Goal: Task Accomplishment & Management: Manage account settings

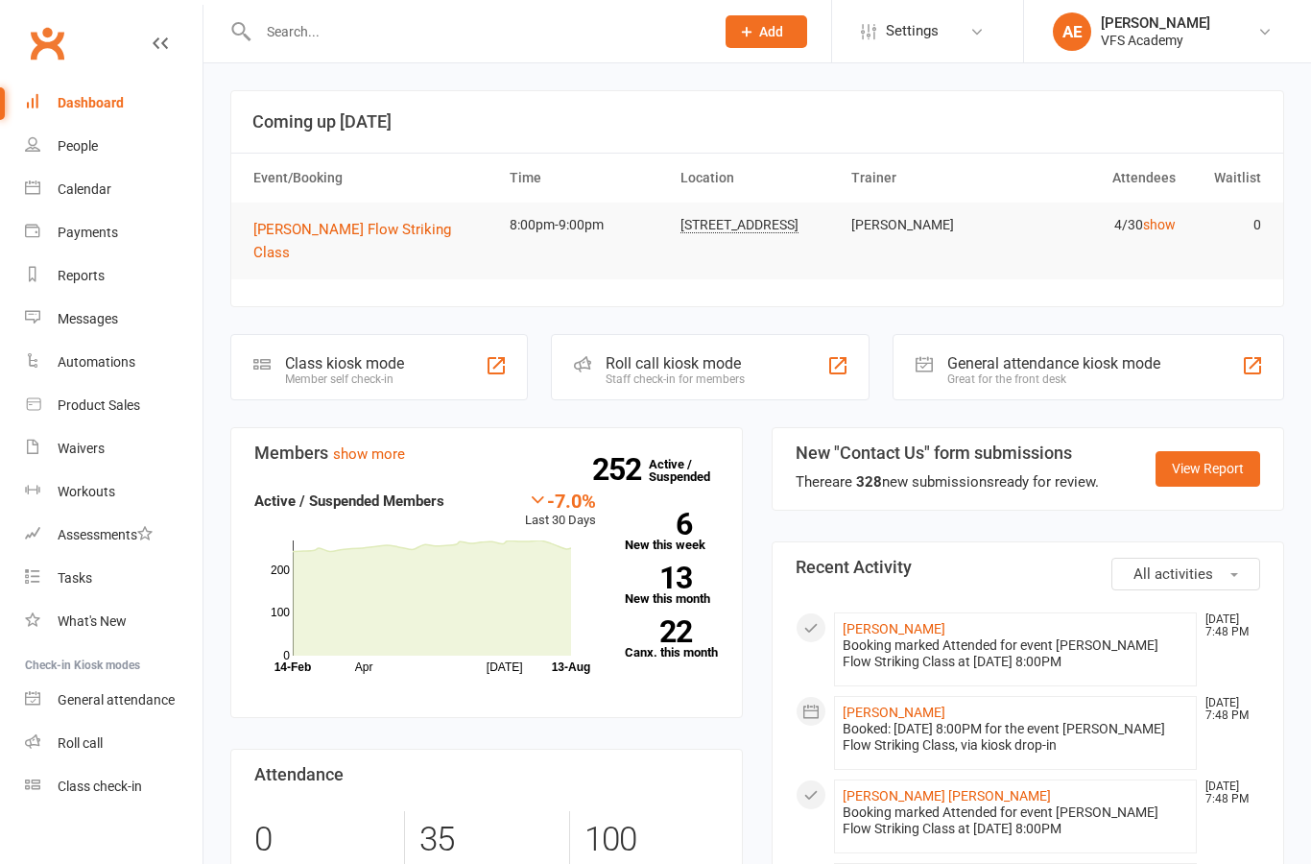
click at [484, 55] on div at bounding box center [465, 31] width 470 height 62
click at [465, 39] on input "text" at bounding box center [476, 31] width 448 height 27
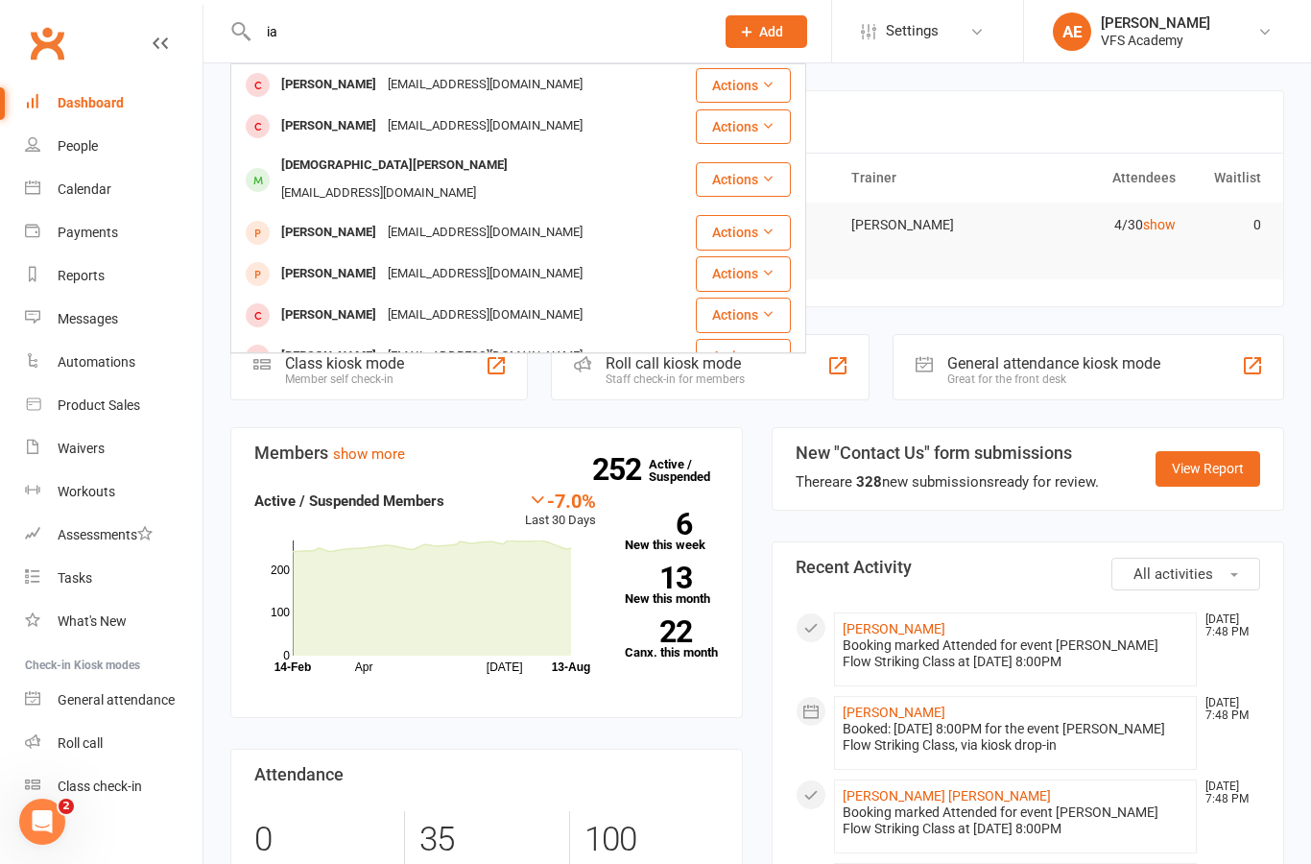
type input "i"
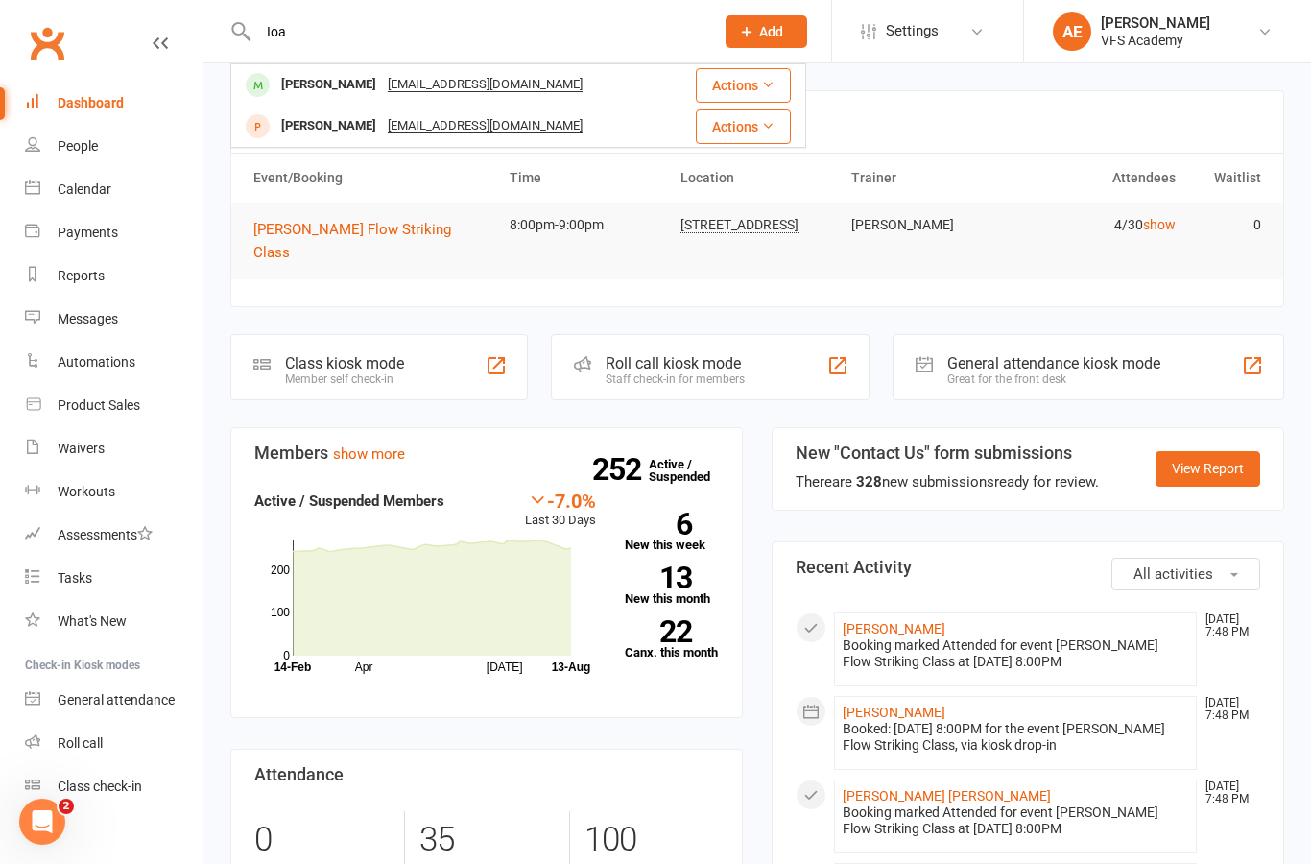
type input "Ioa"
click at [368, 133] on div "[PERSON_NAME]" at bounding box center [328, 126] width 107 height 28
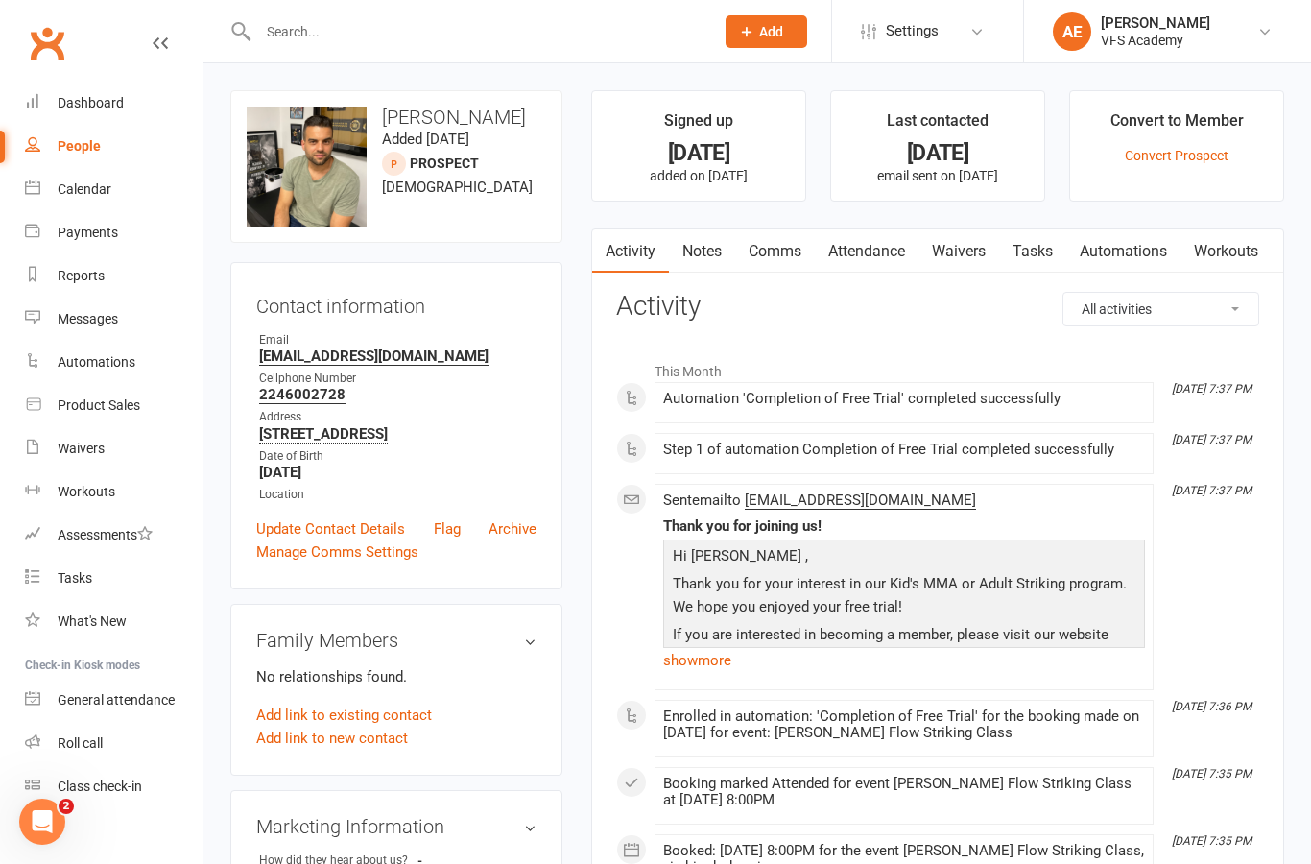
click at [1200, 155] on link "Convert Prospect" at bounding box center [1177, 155] width 104 height 15
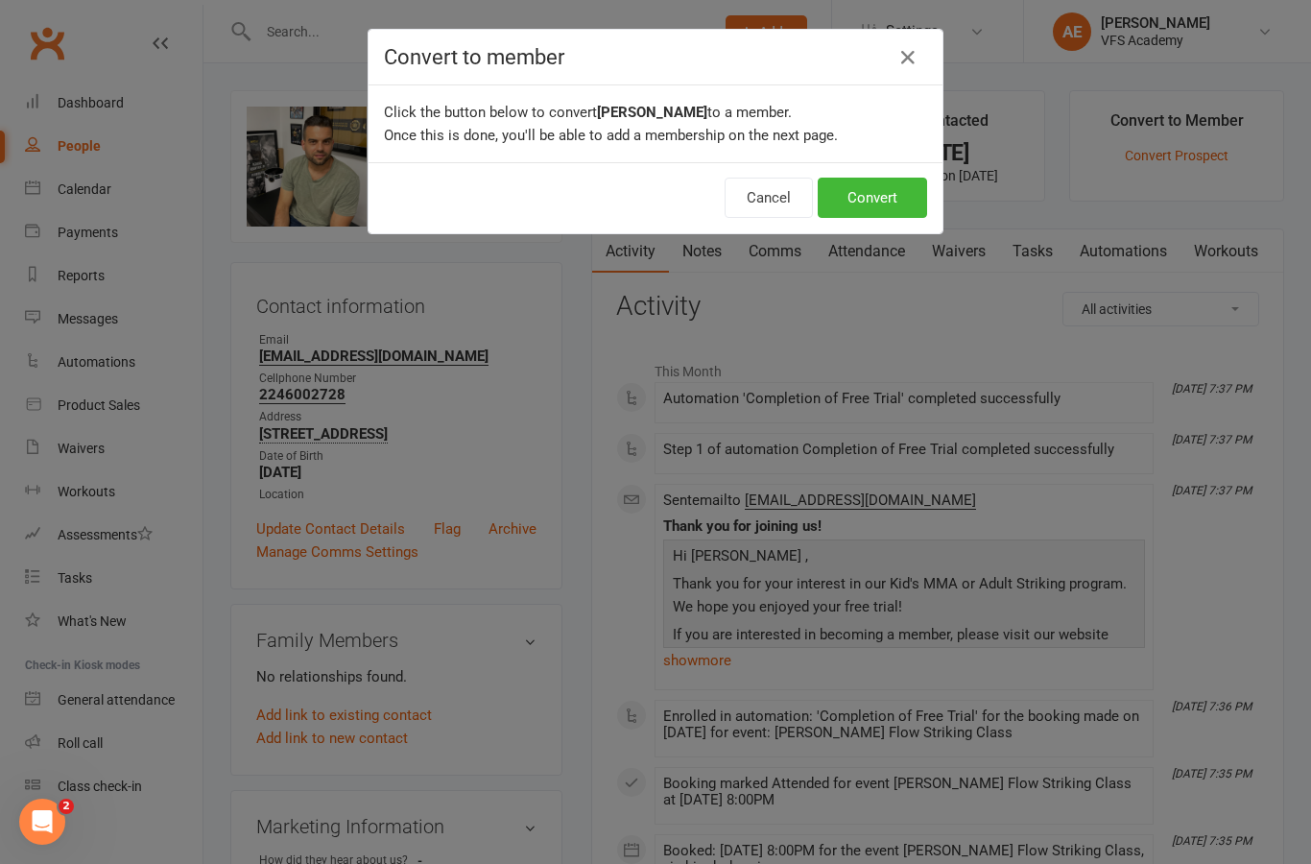
click at [897, 212] on button "Convert" at bounding box center [872, 198] width 109 height 40
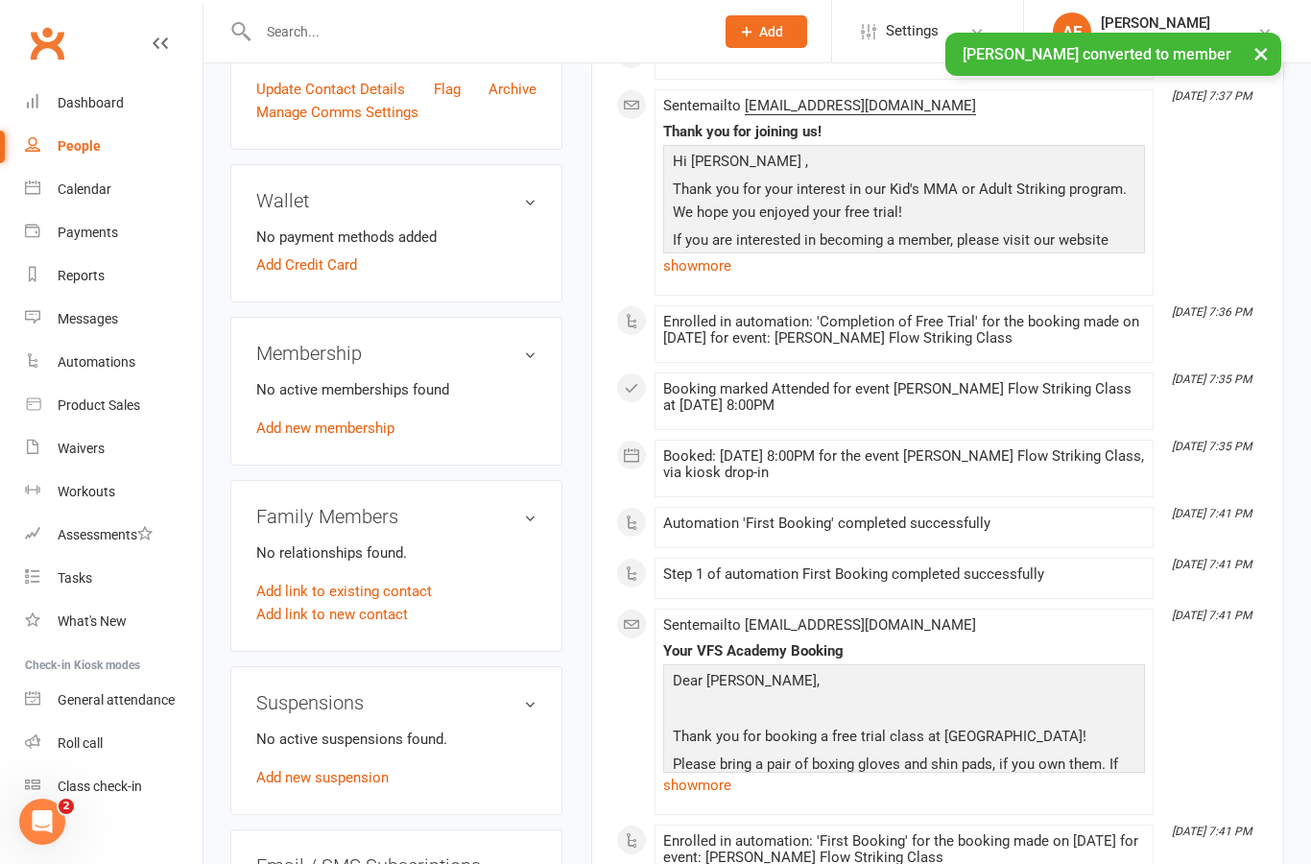
scroll to position [477, 0]
click at [346, 436] on link "Add new membership" at bounding box center [325, 428] width 138 height 17
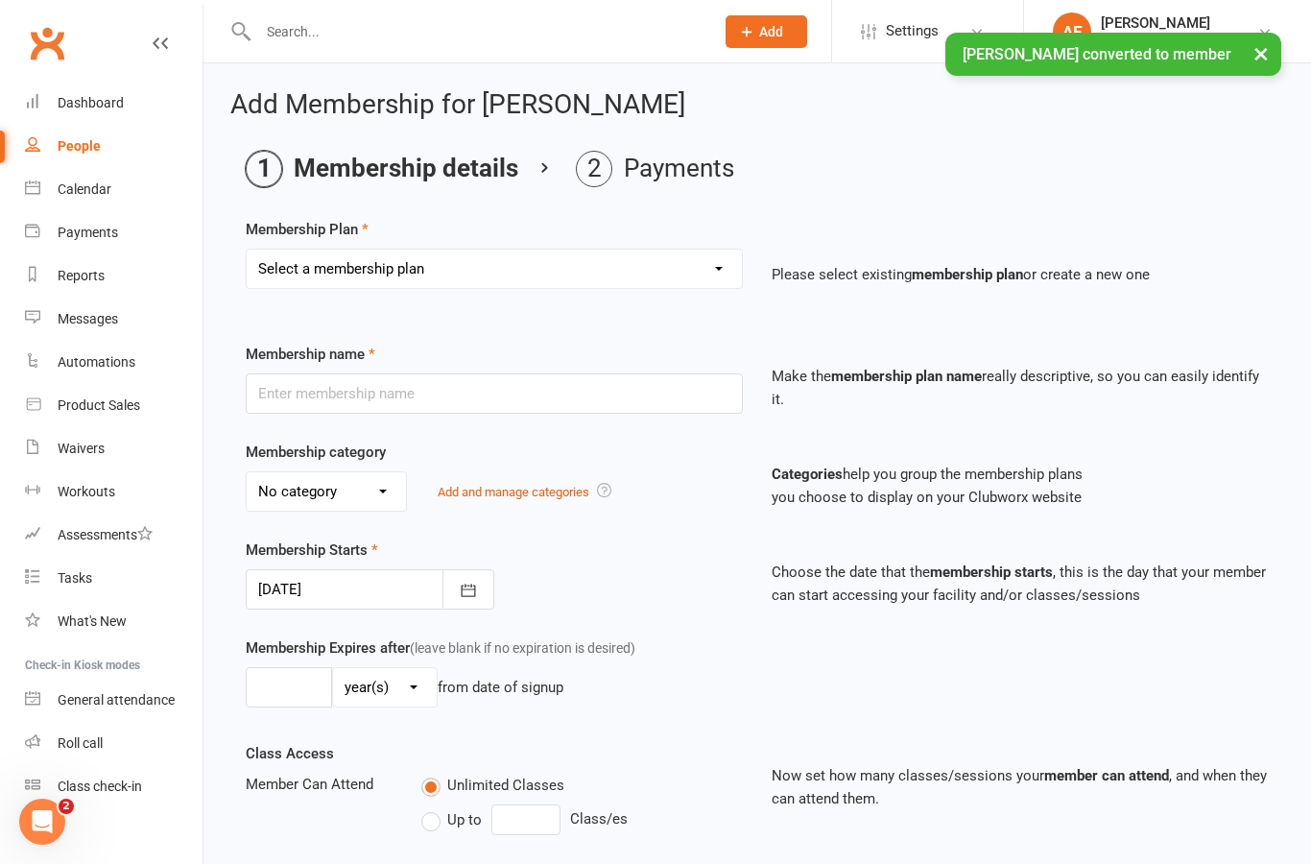
click at [519, 256] on select "Select a membership plan Create new Membership Plan Kid's Monthly Unlimited Kid…" at bounding box center [494, 269] width 495 height 38
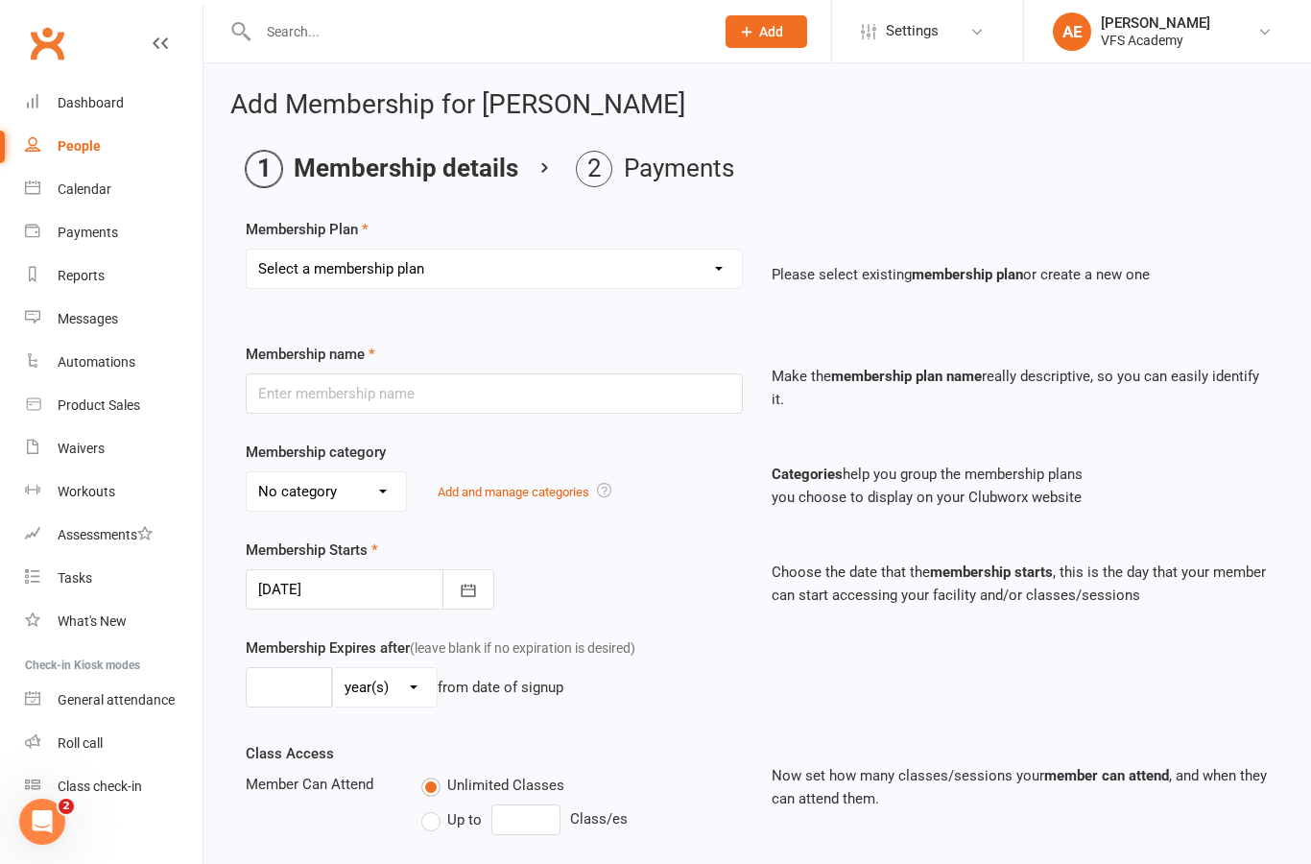
select select "3"
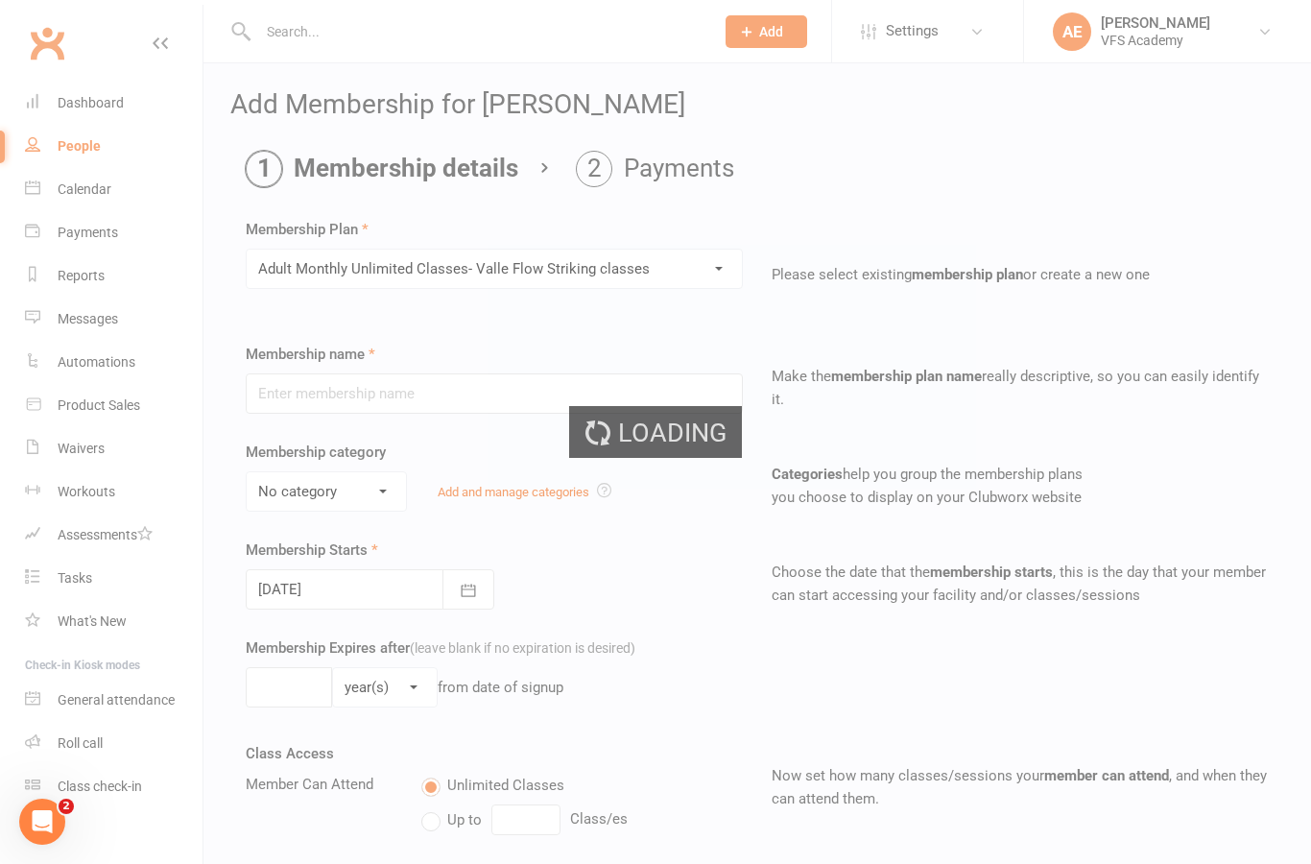
type input "Adult Monthly Unlimited Classes- Valle Flow Striking classes"
select select "3"
type input "0"
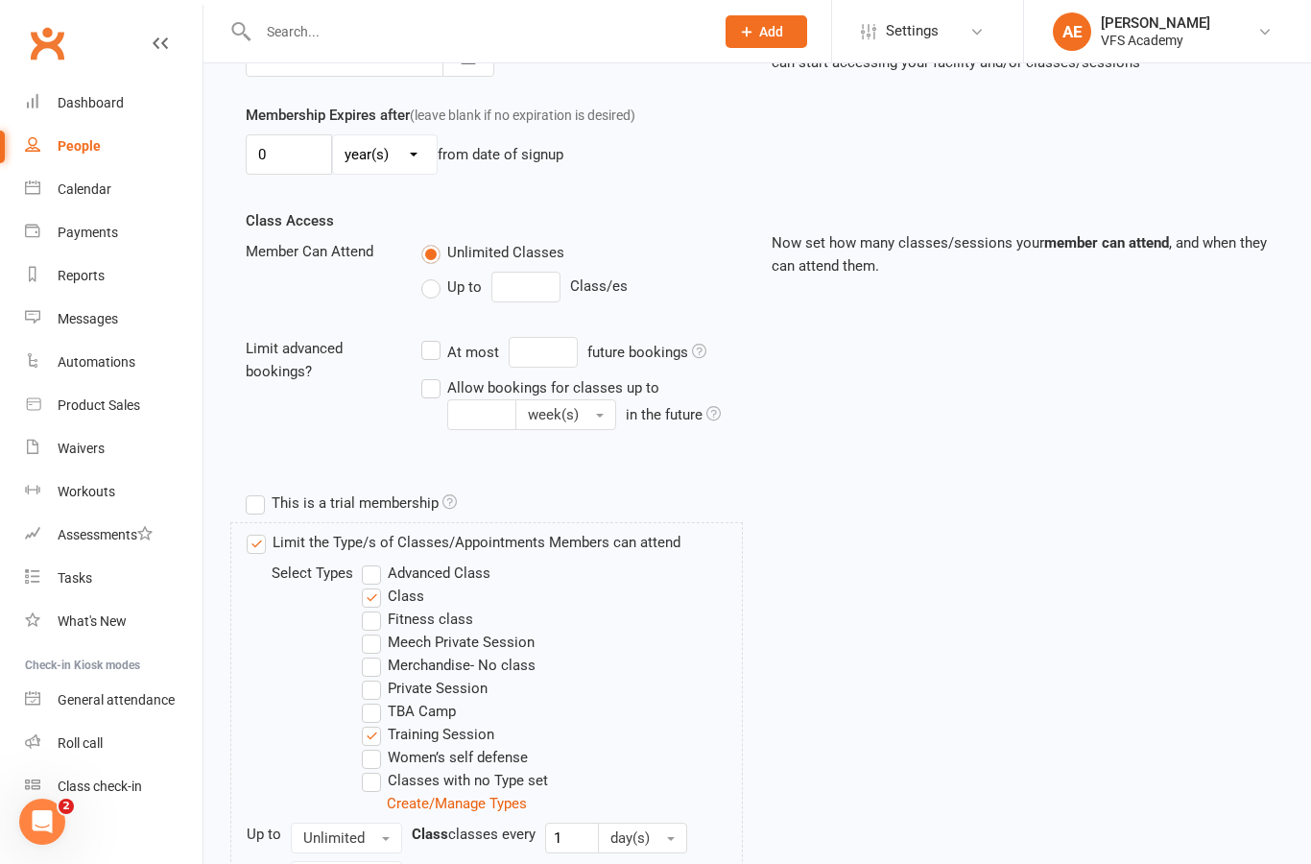
scroll to position [688, 0]
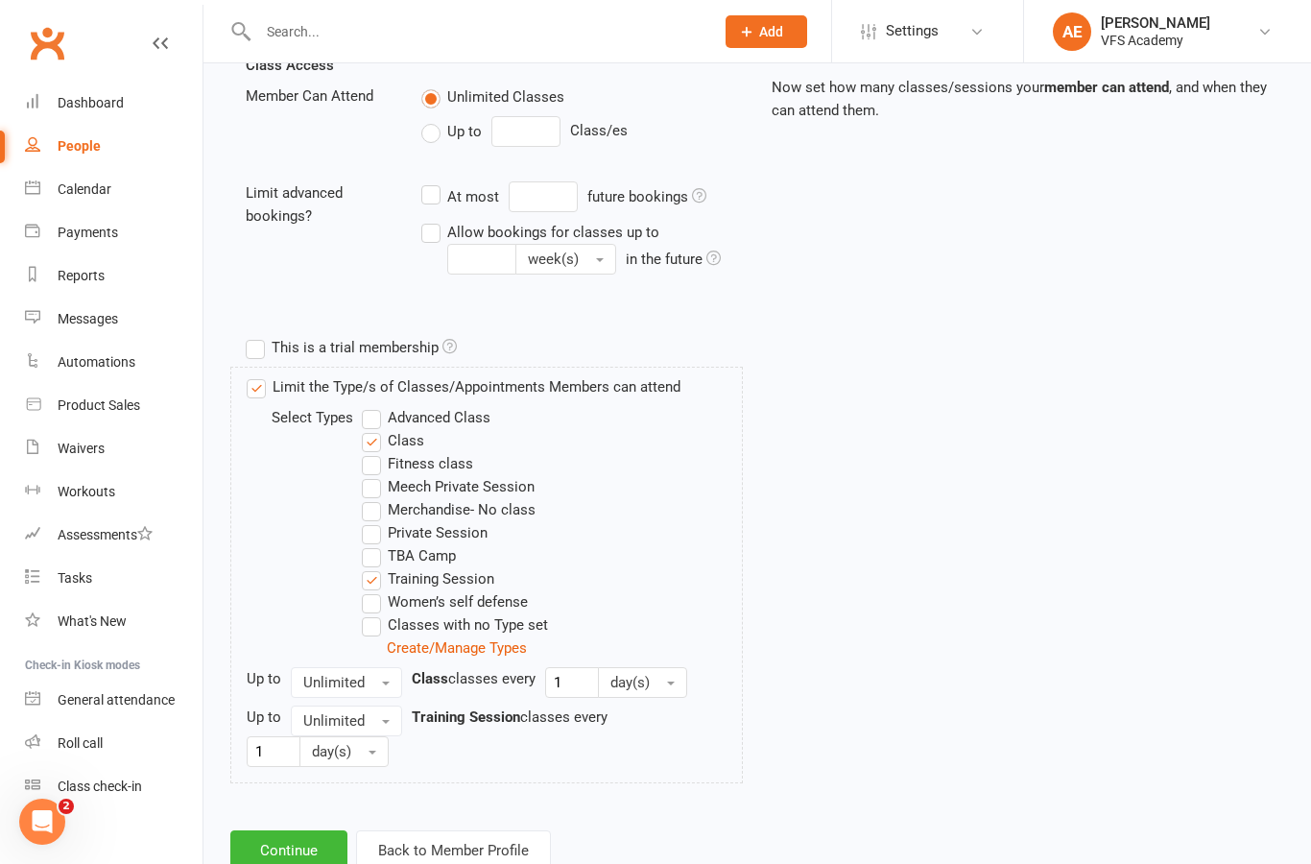
click at [287, 850] on button "Continue" at bounding box center [288, 850] width 117 height 40
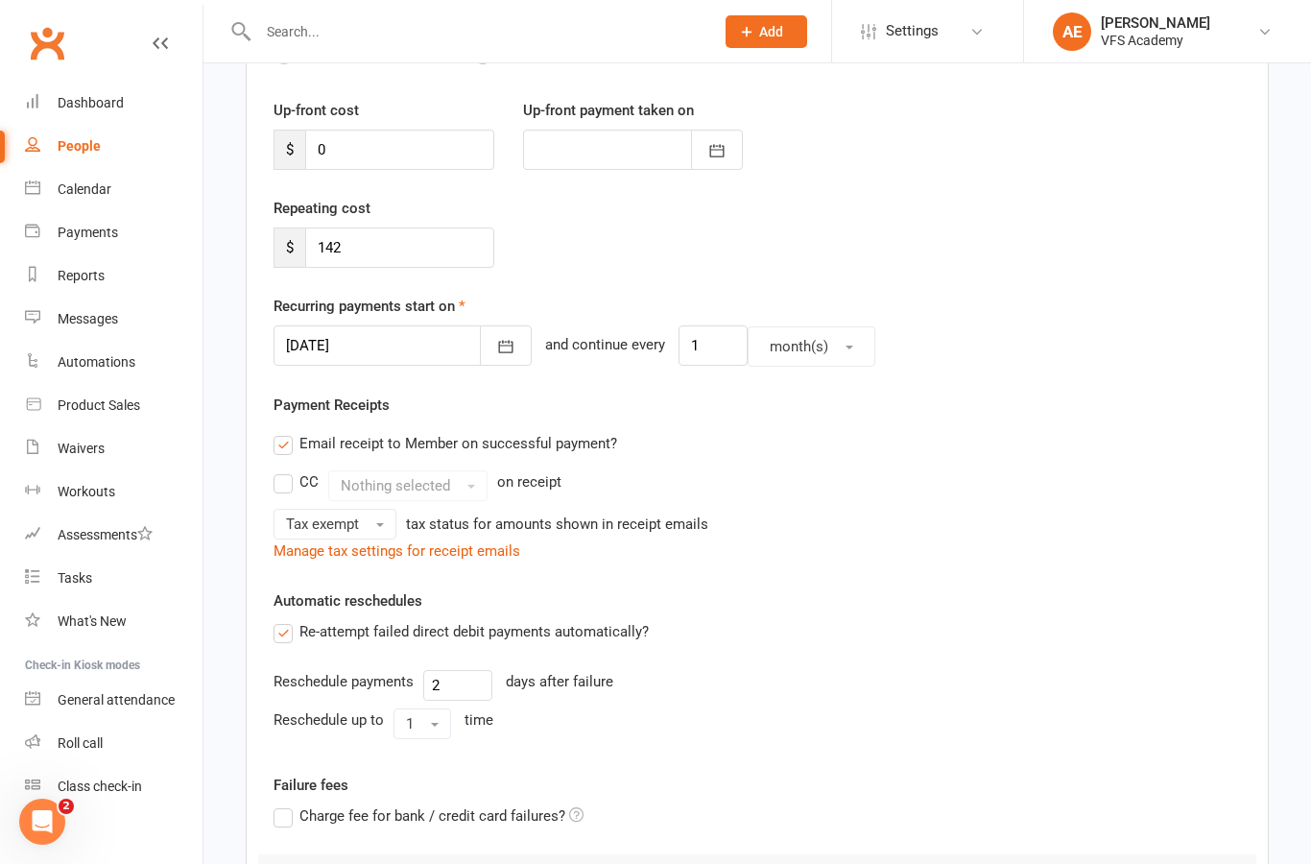
scroll to position [470, 0]
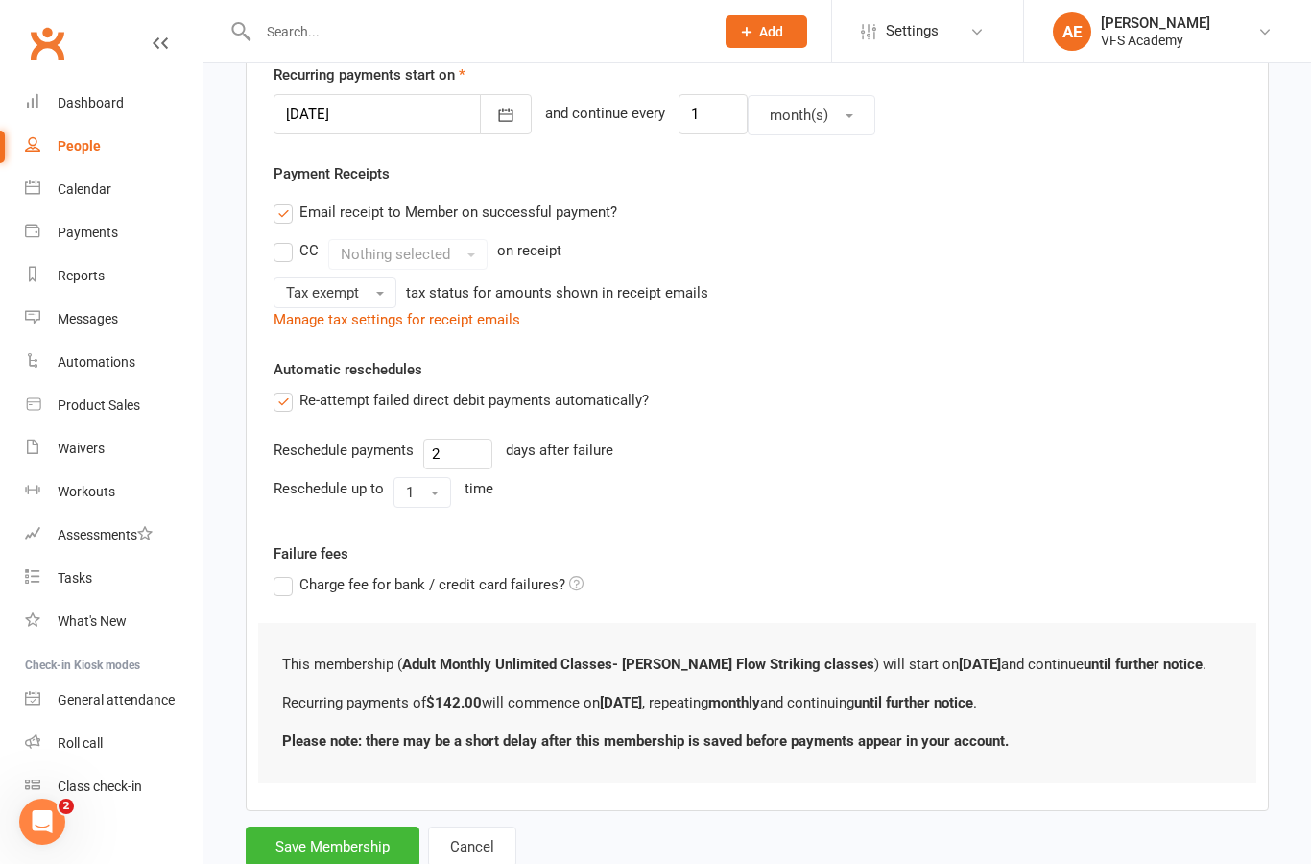
click at [352, 852] on button "Save Membership" at bounding box center [333, 846] width 174 height 40
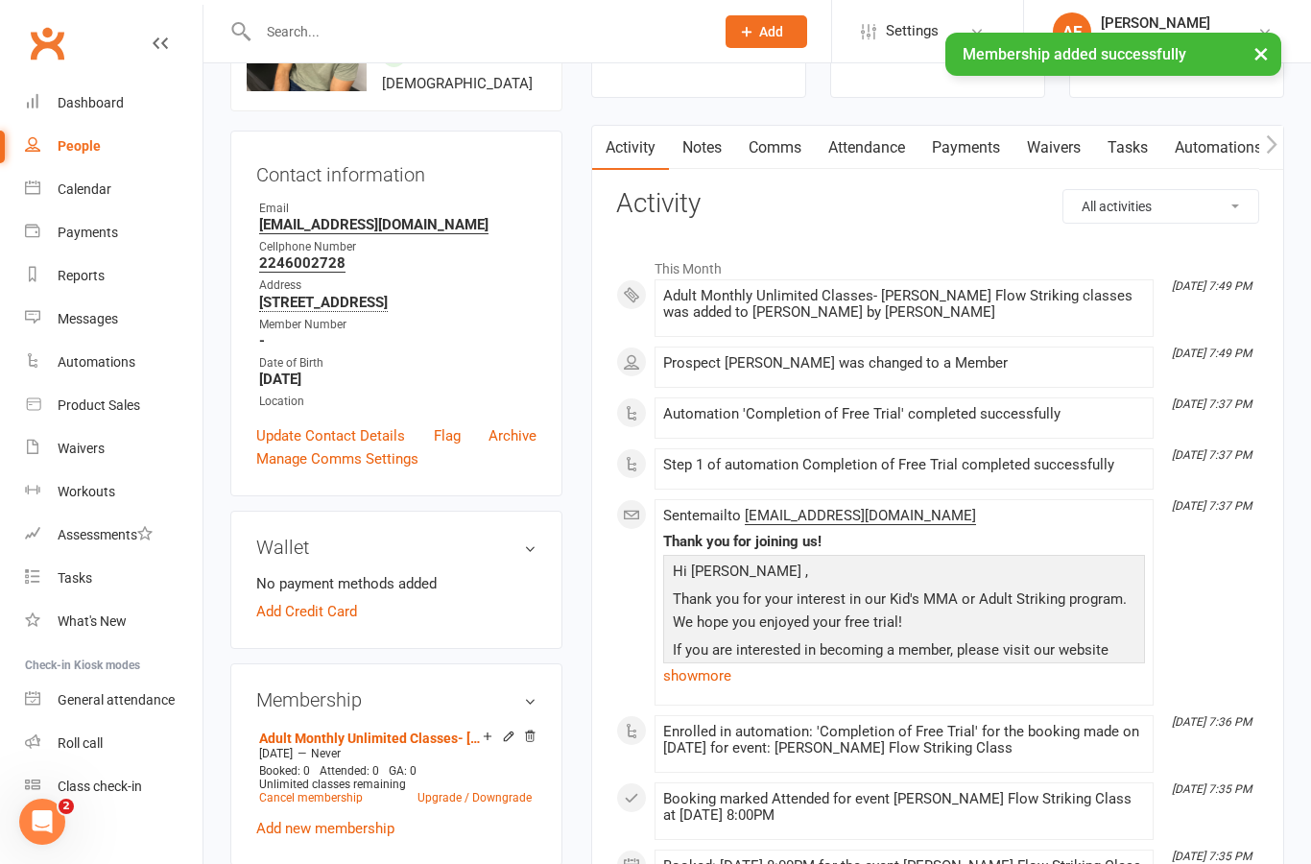
scroll to position [133, 0]
click at [338, 625] on link "Add Credit Card" at bounding box center [306, 613] width 101 height 23
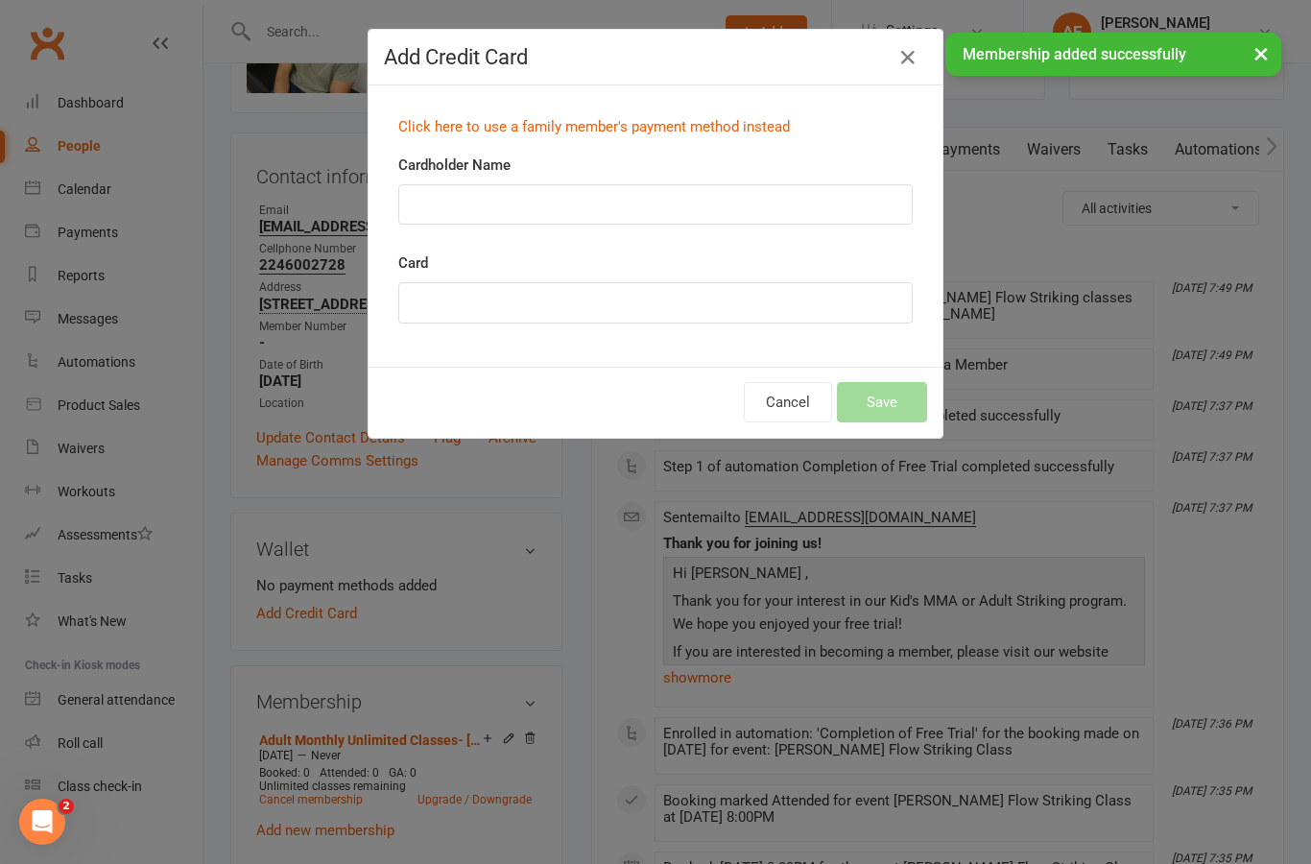
click at [658, 207] on input "Cardholder Name" at bounding box center [655, 204] width 514 height 40
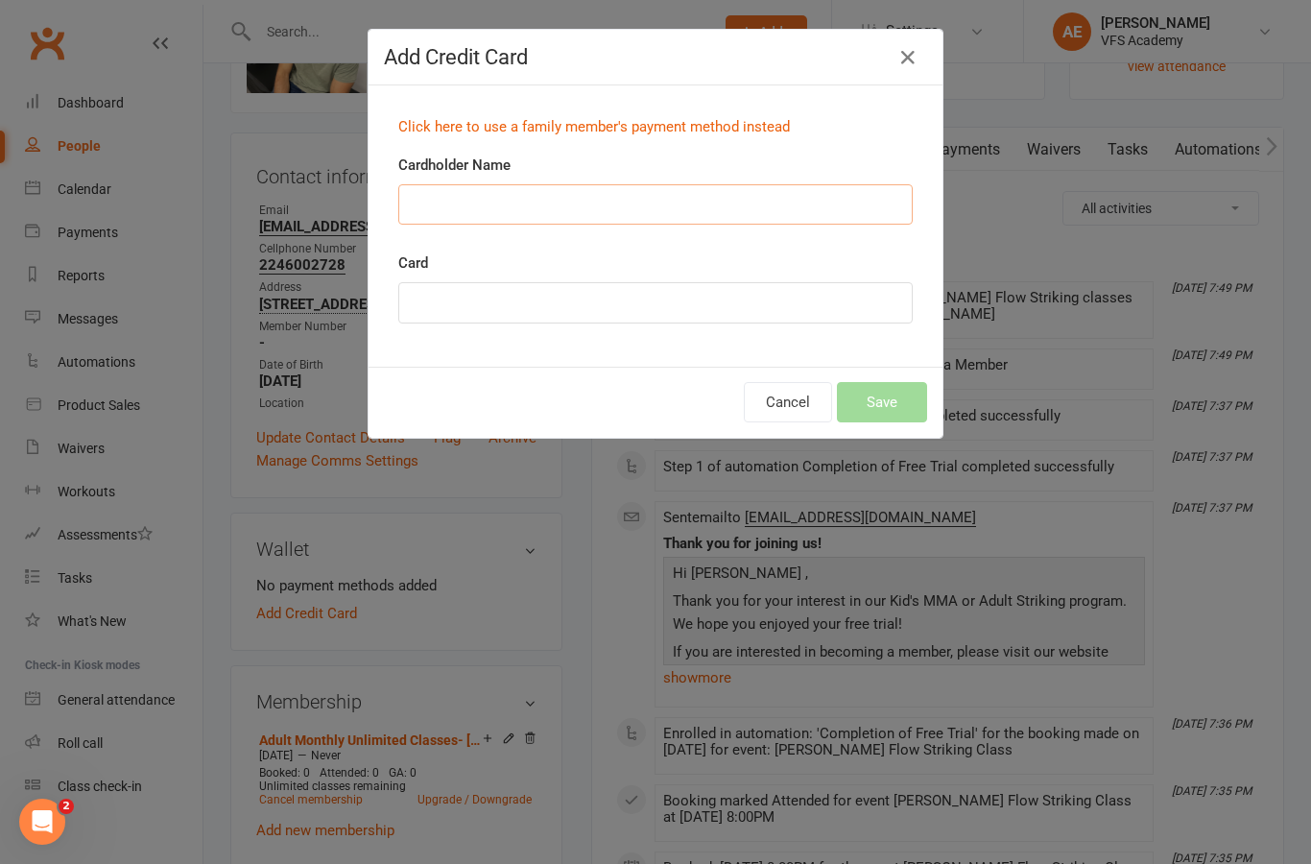
scroll to position [131, 0]
type input "Ioannis Touroutsikas"
click at [887, 391] on button "Save" at bounding box center [882, 402] width 90 height 40
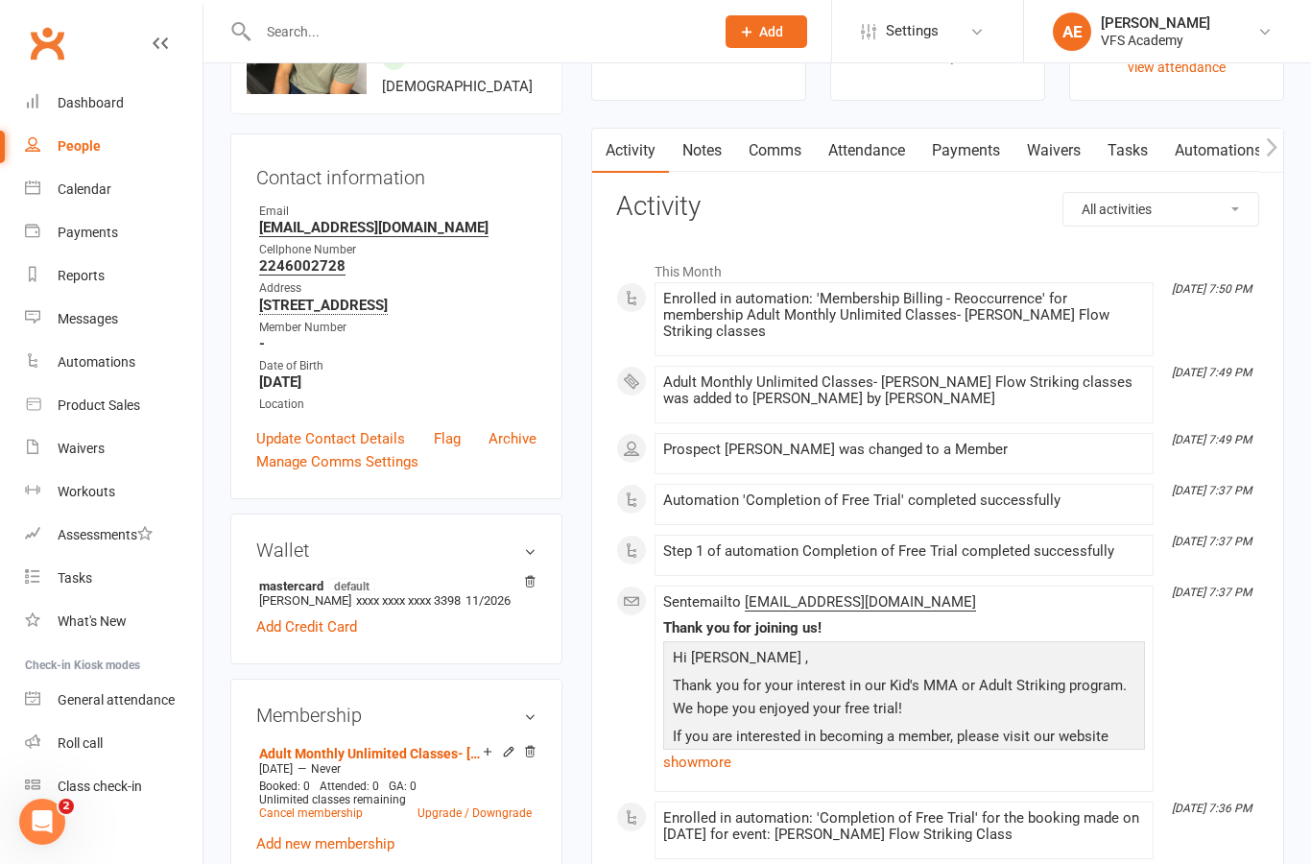
click at [93, 104] on div "Dashboard" at bounding box center [91, 102] width 66 height 15
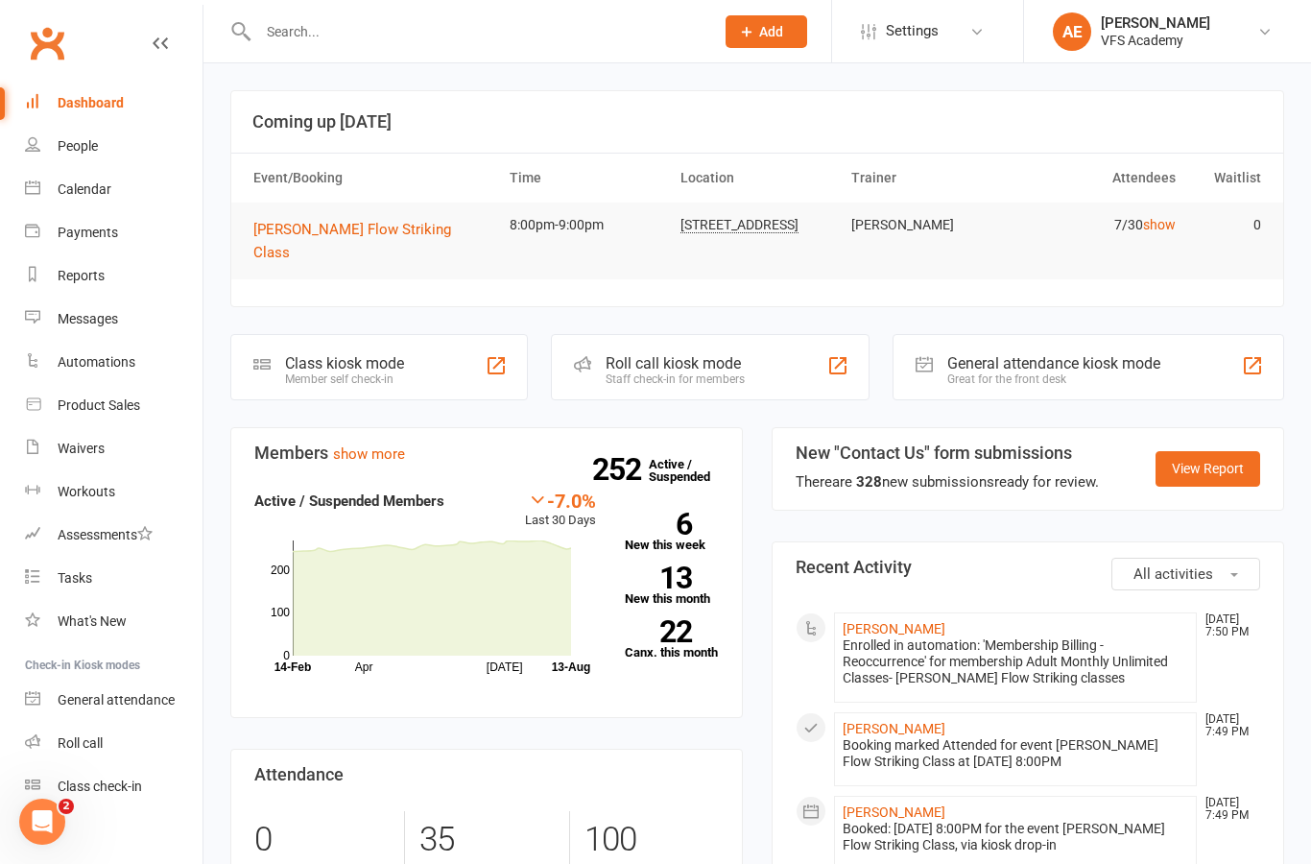
click at [305, 354] on div "Class kiosk mode" at bounding box center [344, 363] width 119 height 18
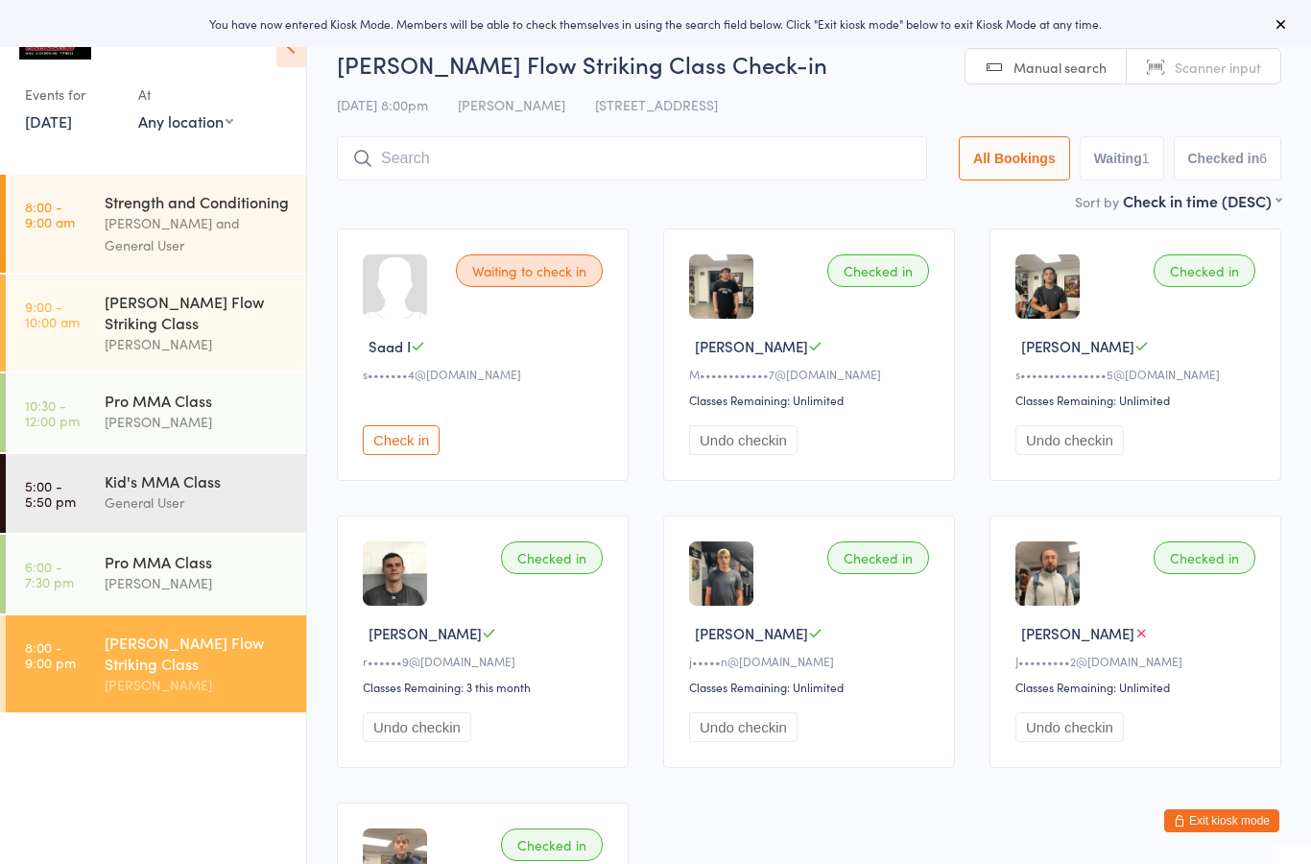
click at [374, 164] on input "search" at bounding box center [632, 158] width 590 height 44
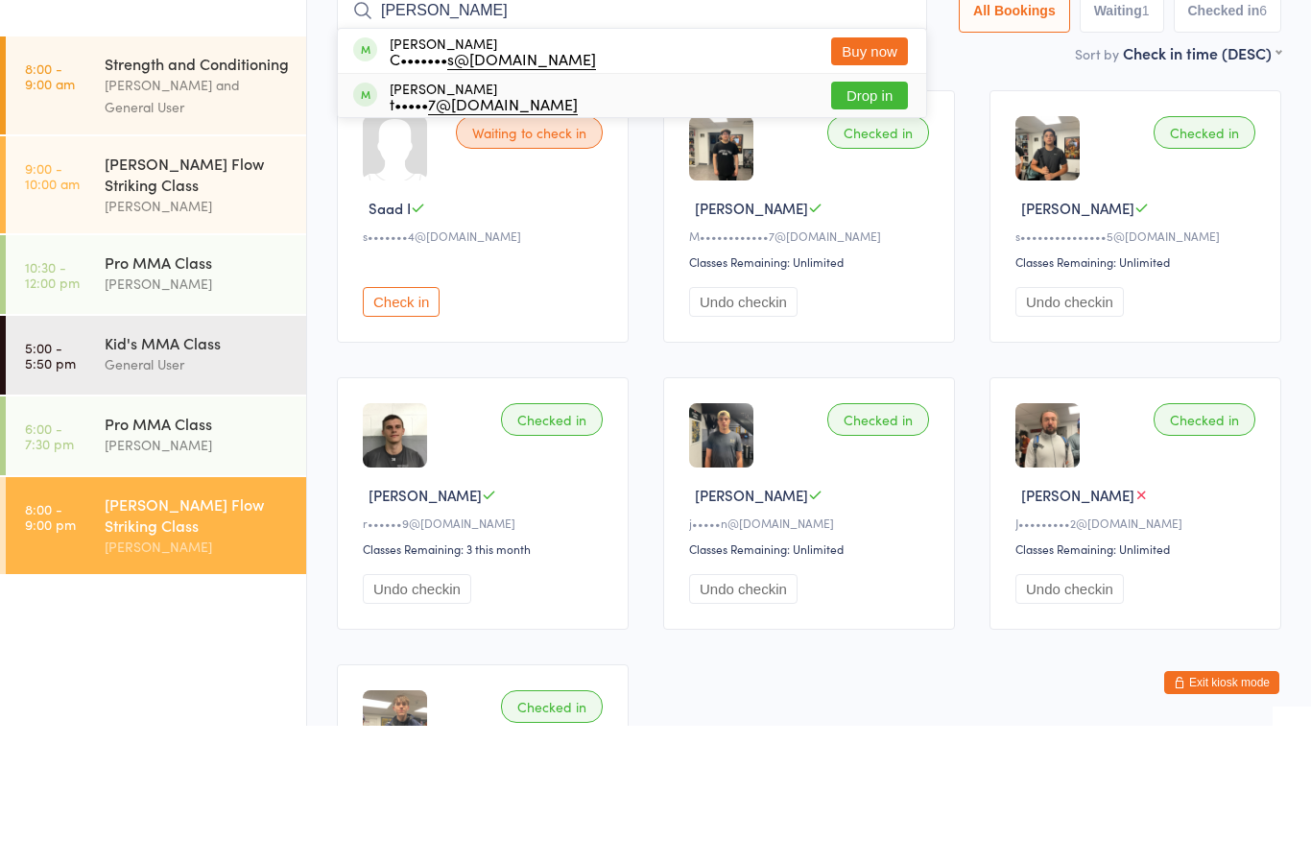
type input "[PERSON_NAME]"
click at [707, 212] on div "Ioannis Touroutsikas t••••• 7@hotmail.com Drop in" at bounding box center [632, 233] width 588 height 43
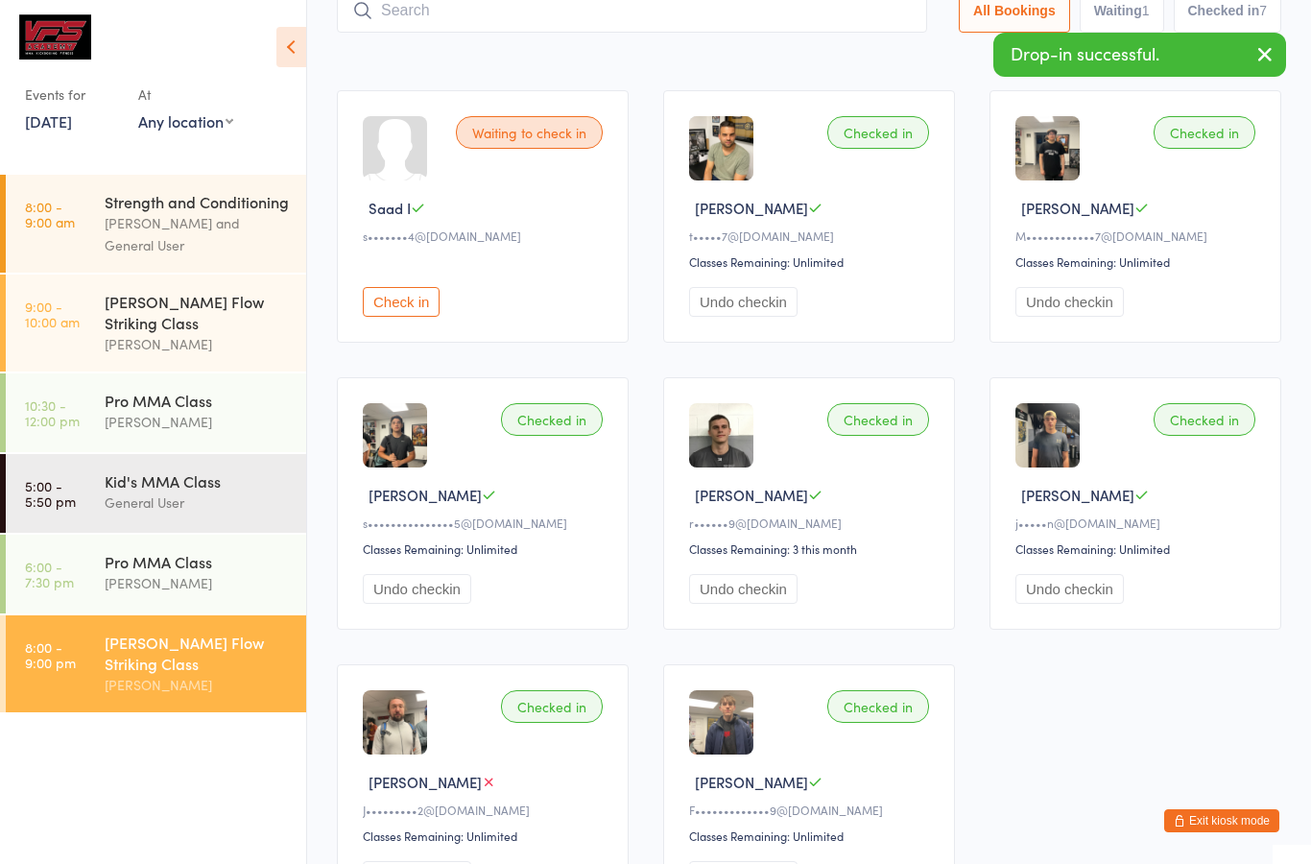
click at [776, 29] on input "search" at bounding box center [632, 10] width 590 height 44
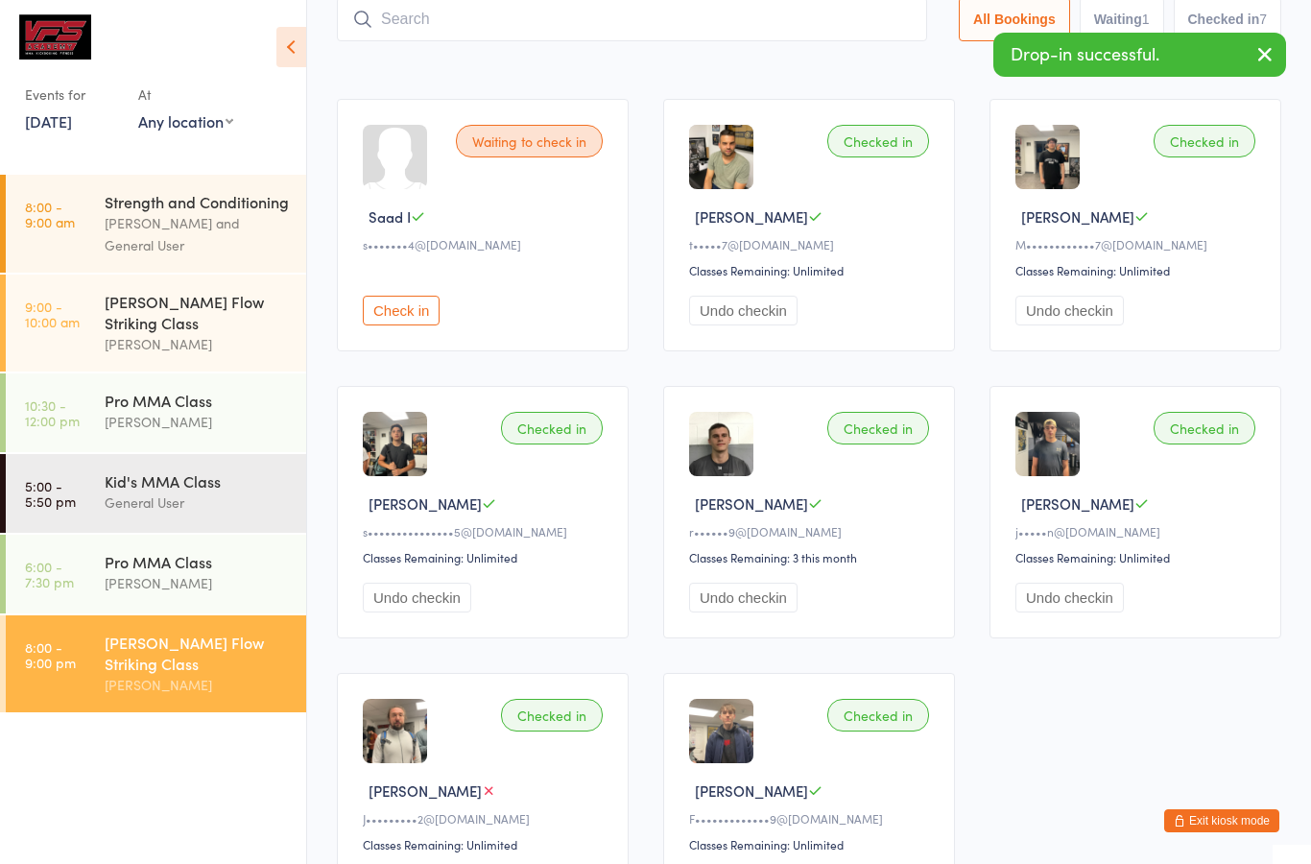
scroll to position [129, 0]
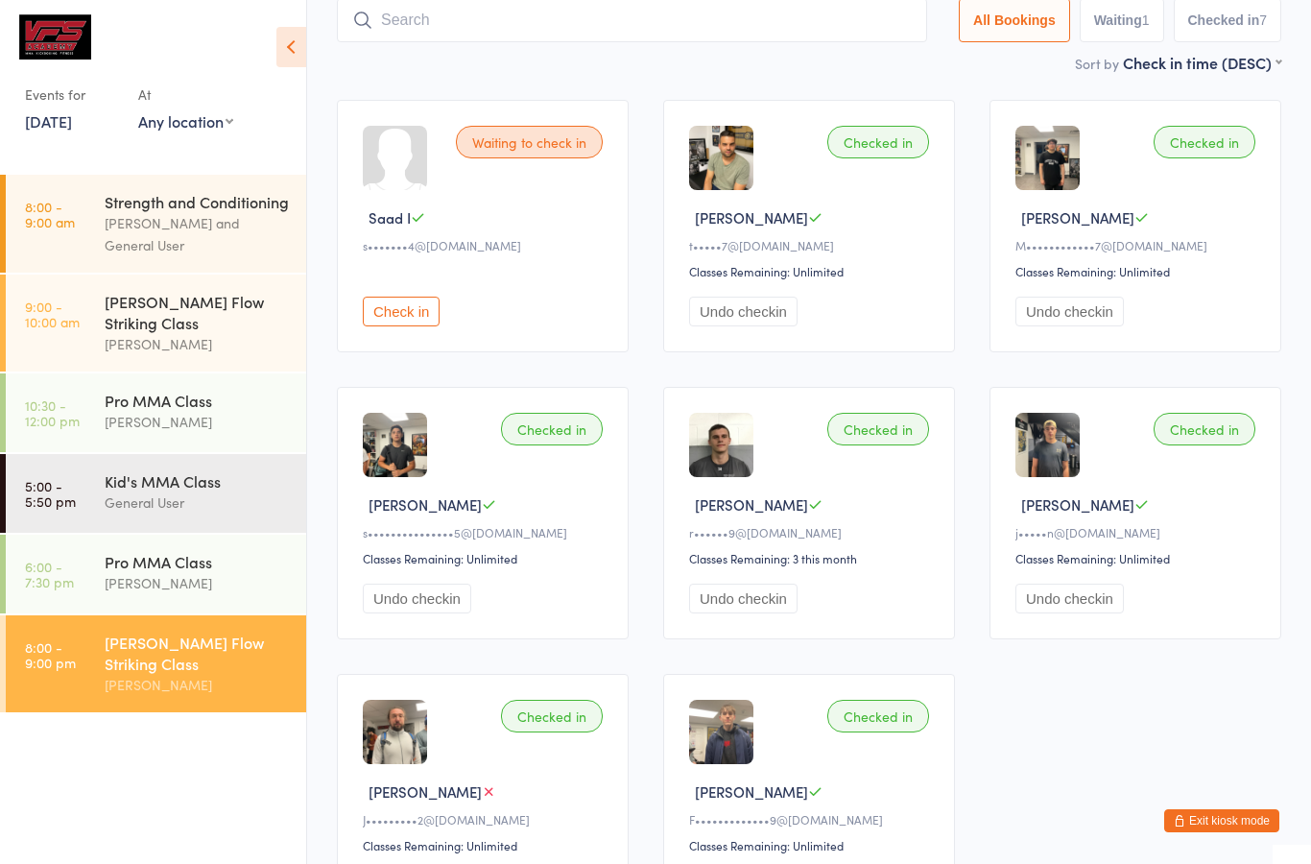
click at [1207, 828] on button "Exit kiosk mode" at bounding box center [1221, 820] width 115 height 23
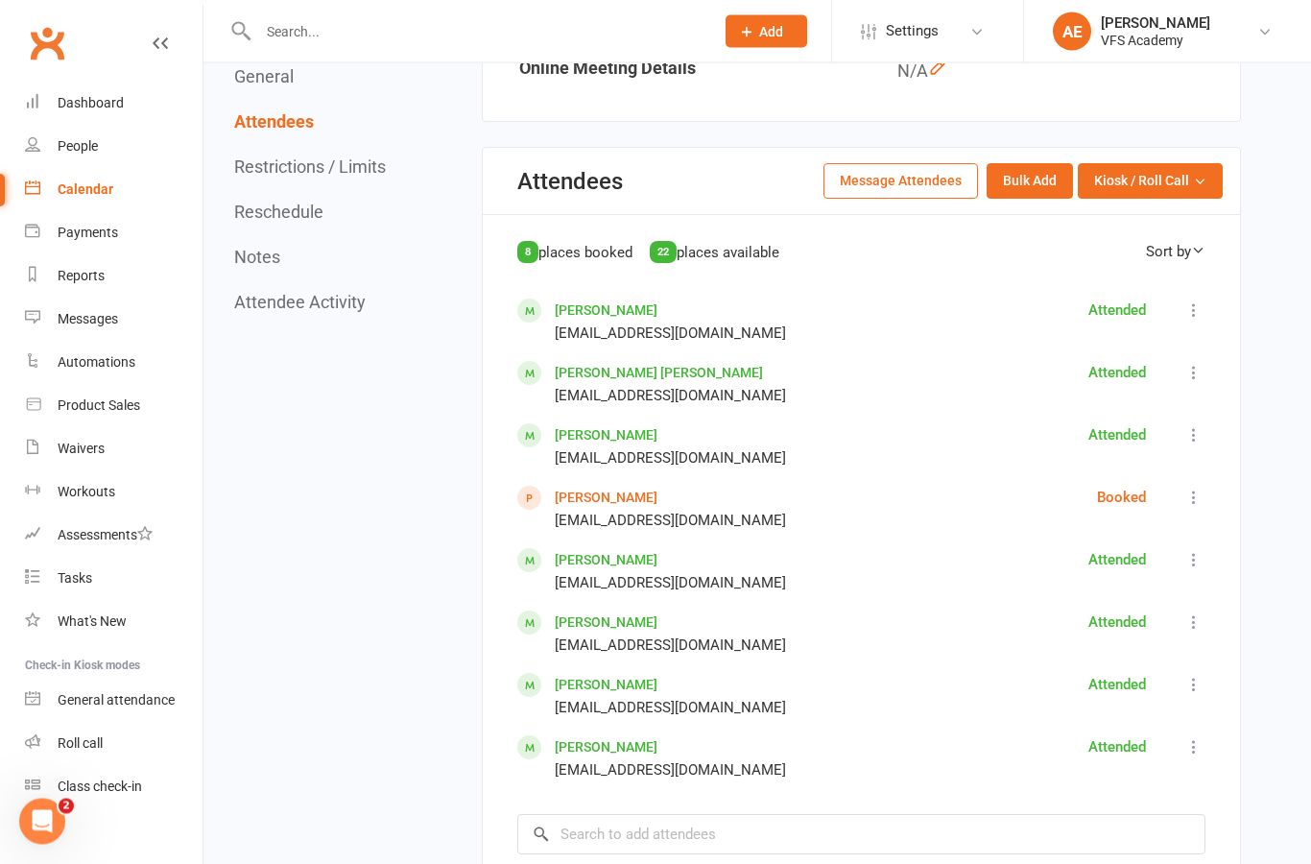
scroll to position [1053, 0]
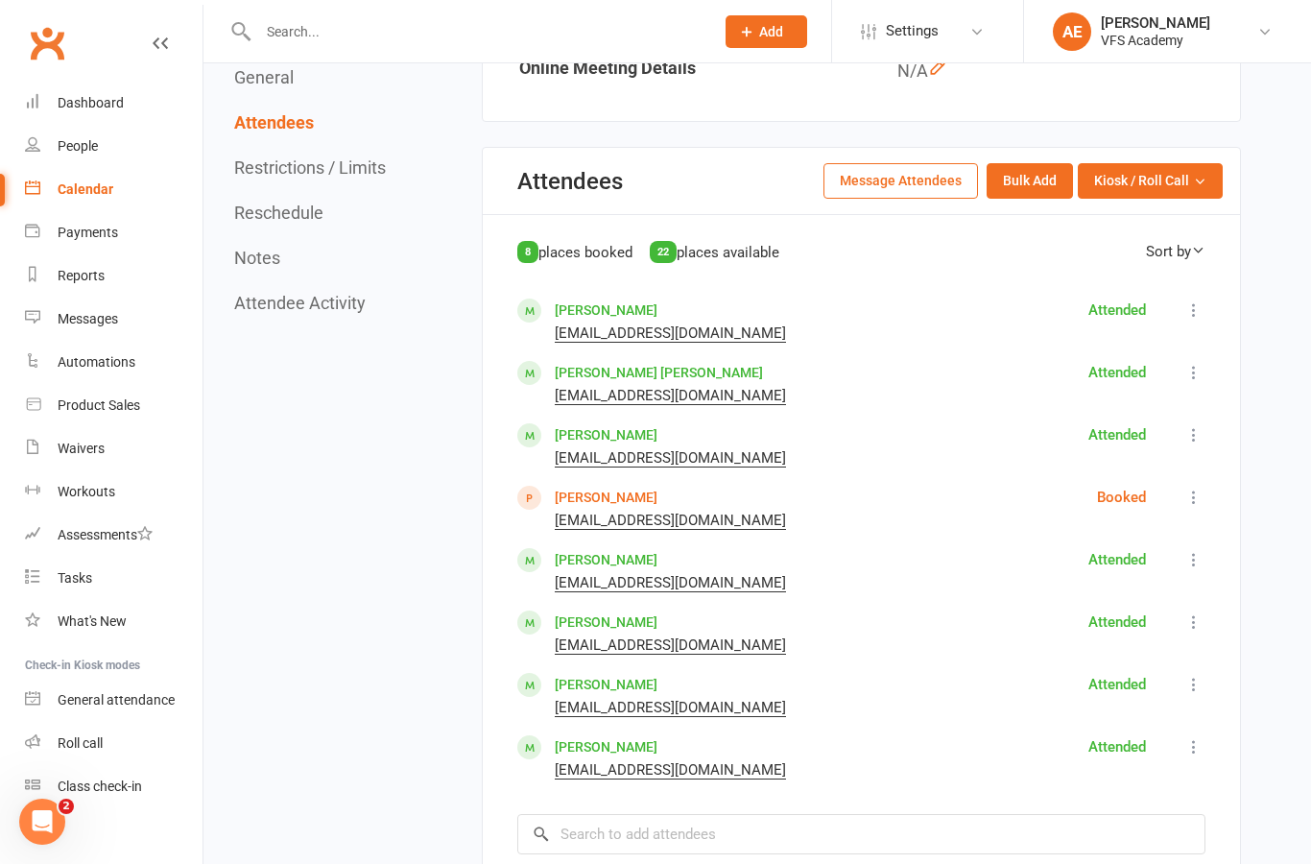
click at [631, 504] on div "Saad Ismail saadish14@gmail.com" at bounding box center [670, 509] width 231 height 46
click at [591, 504] on link "Saad Ismail" at bounding box center [606, 497] width 103 height 15
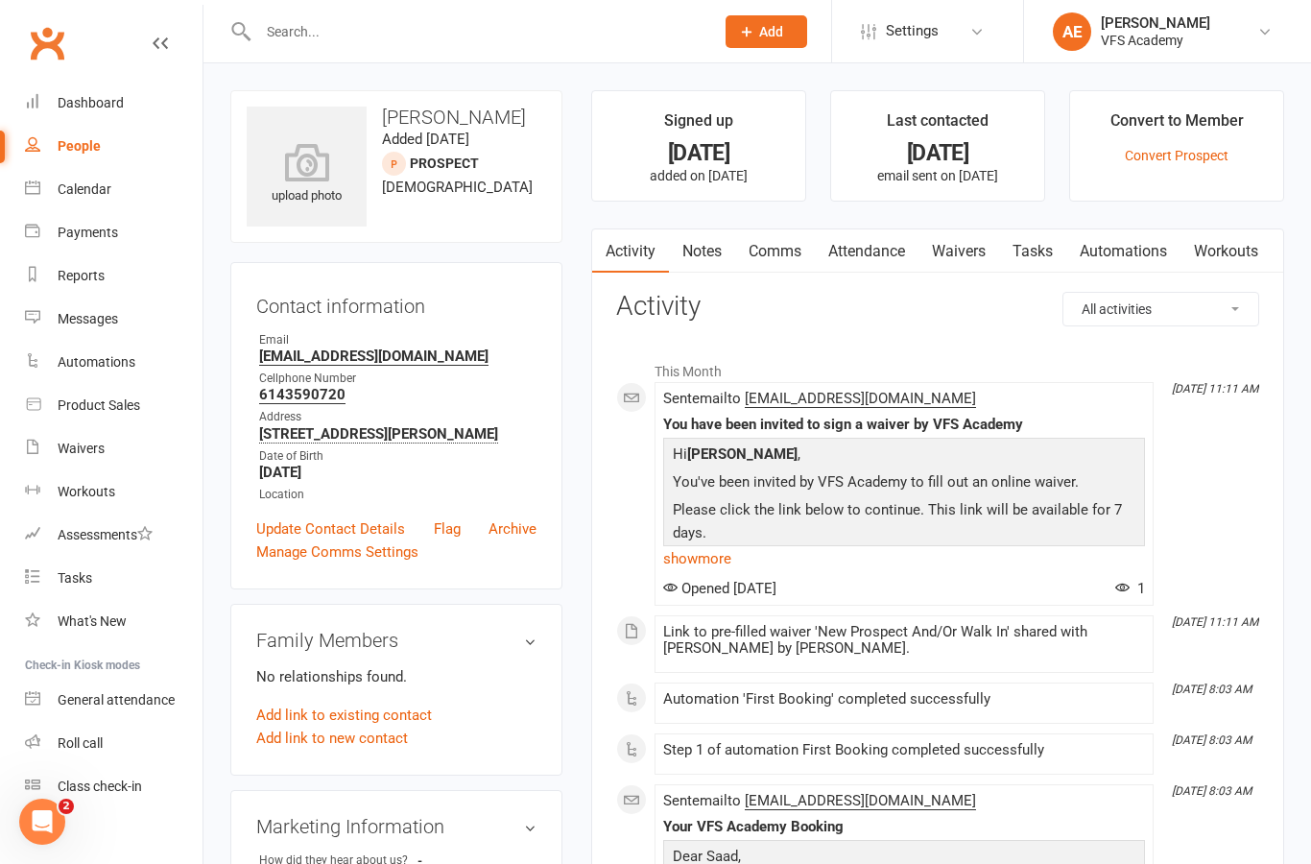
click at [966, 257] on link "Waivers" at bounding box center [959, 251] width 81 height 44
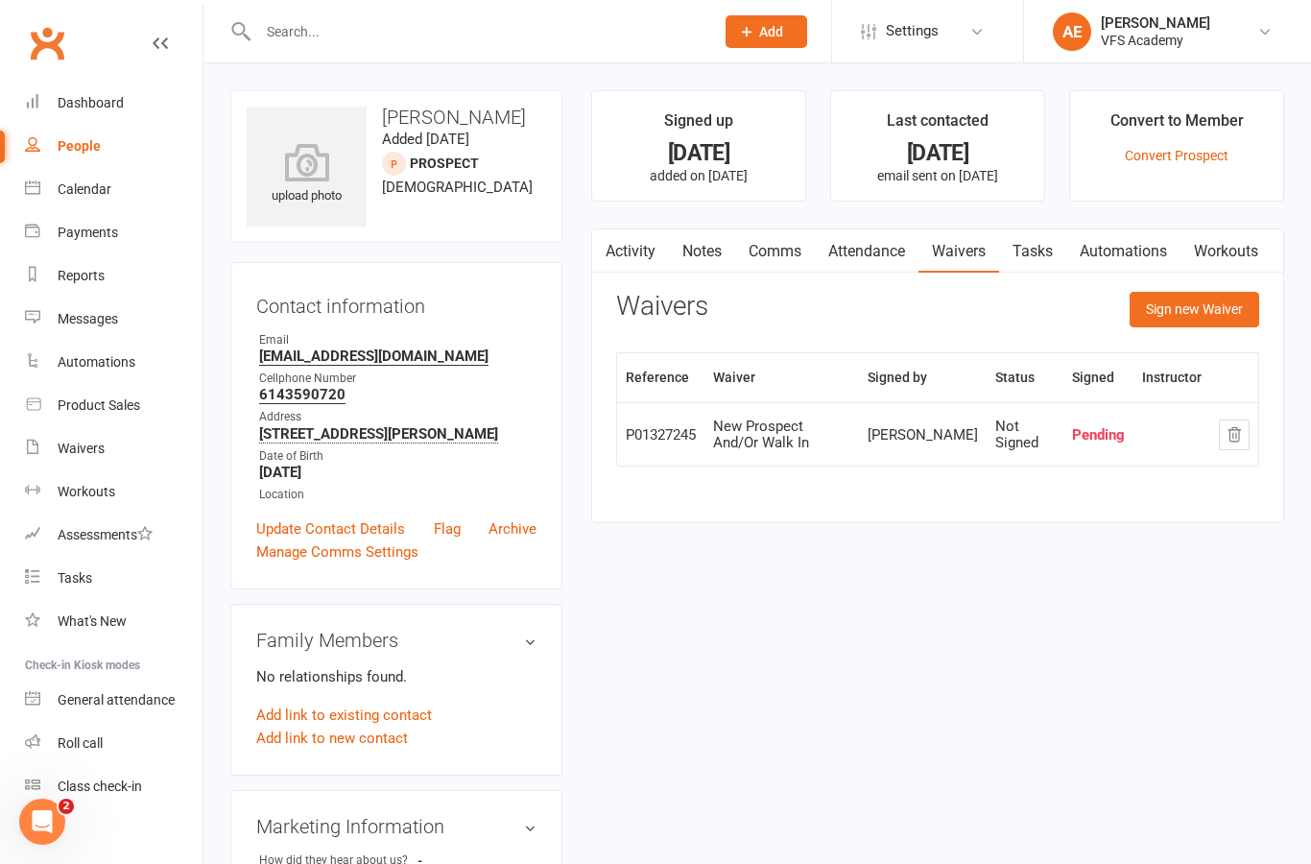
click at [304, 175] on icon at bounding box center [307, 162] width 120 height 38
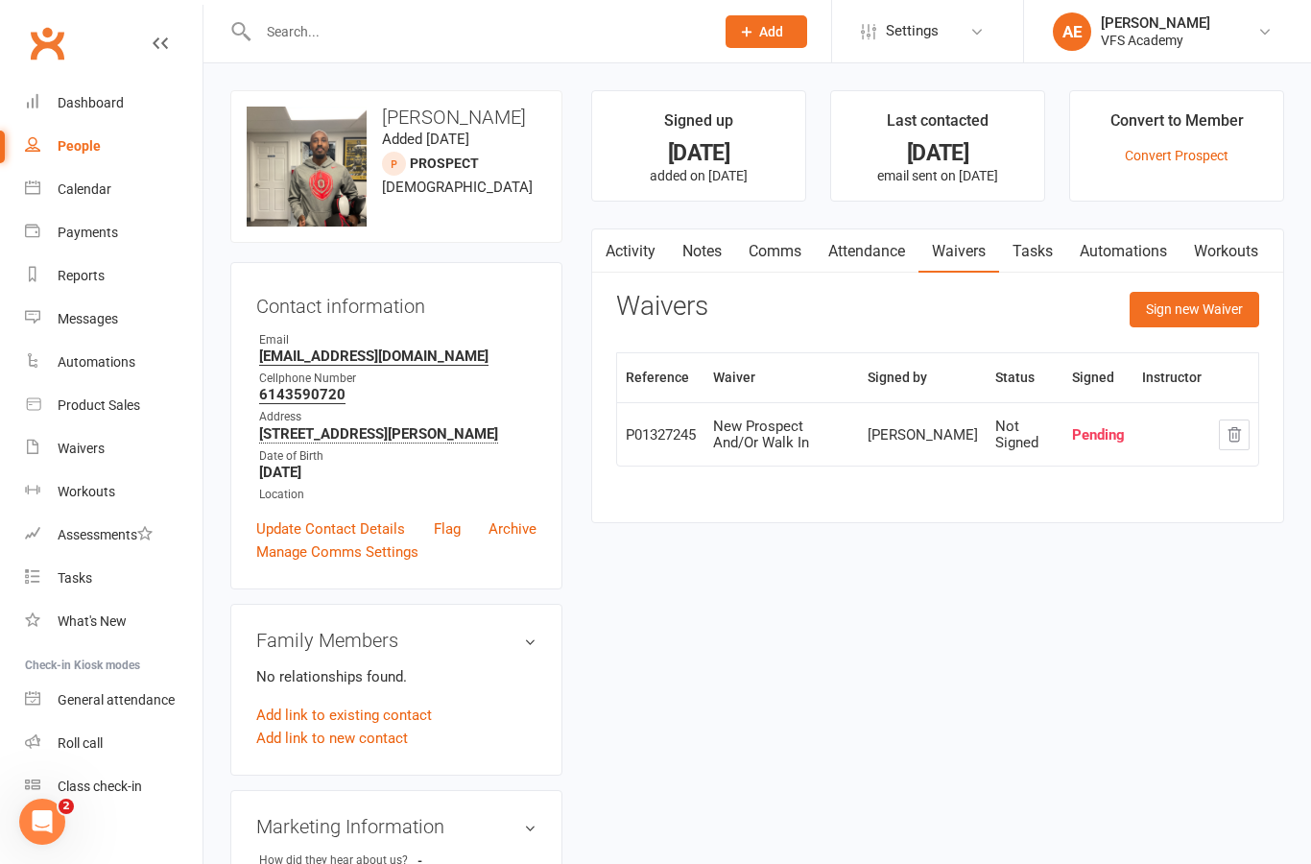
click at [84, 442] on div "Waivers" at bounding box center [81, 448] width 47 height 15
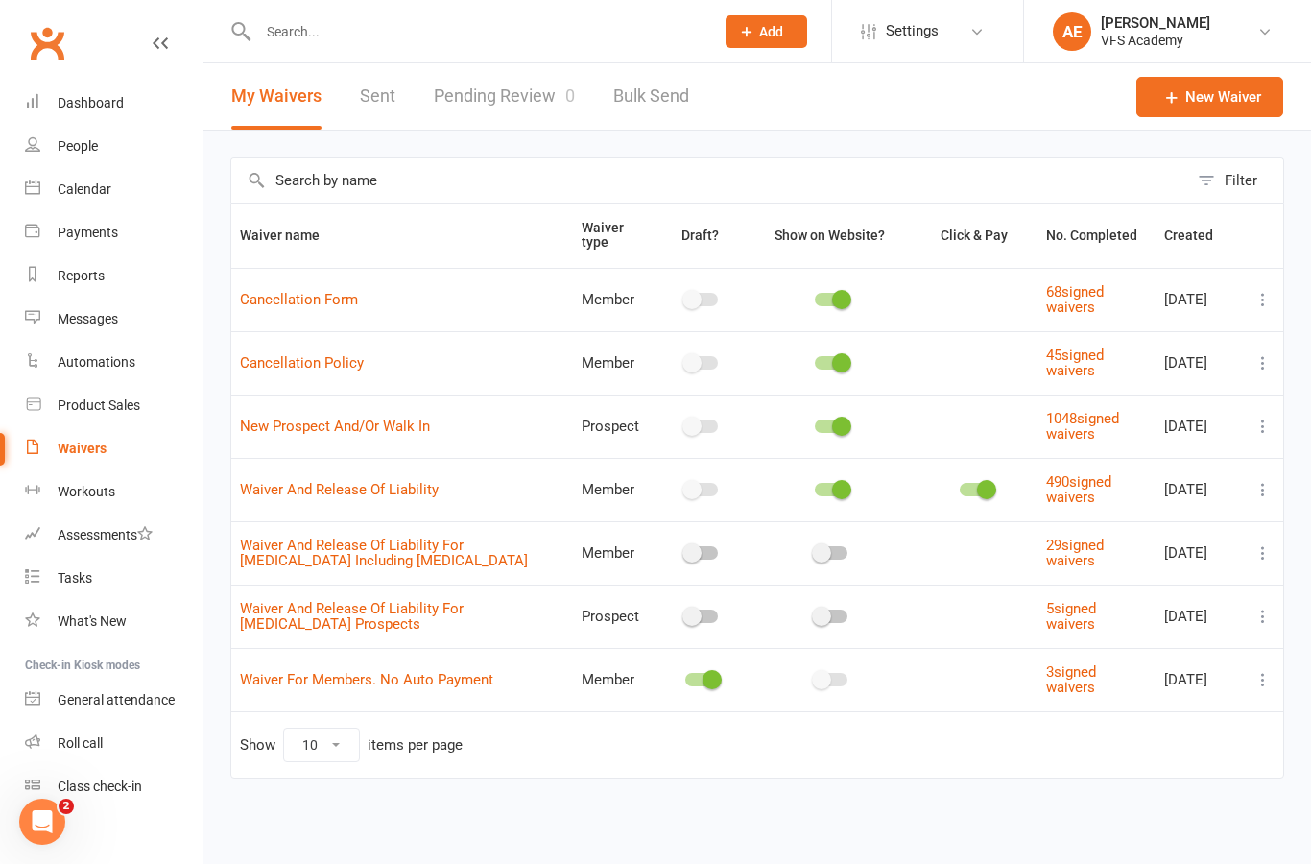
click at [545, 102] on link "Pending Review 0" at bounding box center [504, 96] width 141 height 66
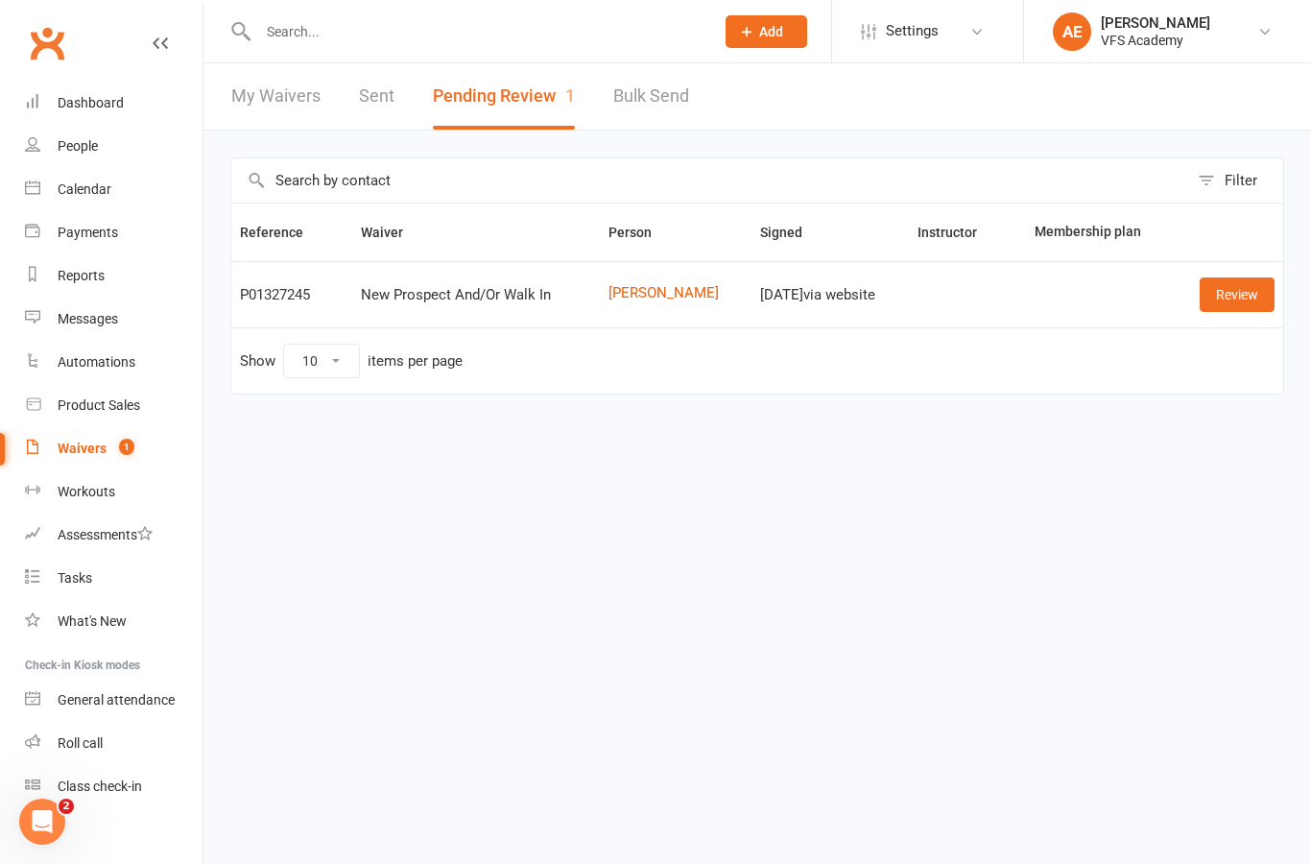
click at [1266, 301] on link "Review" at bounding box center [1237, 294] width 75 height 35
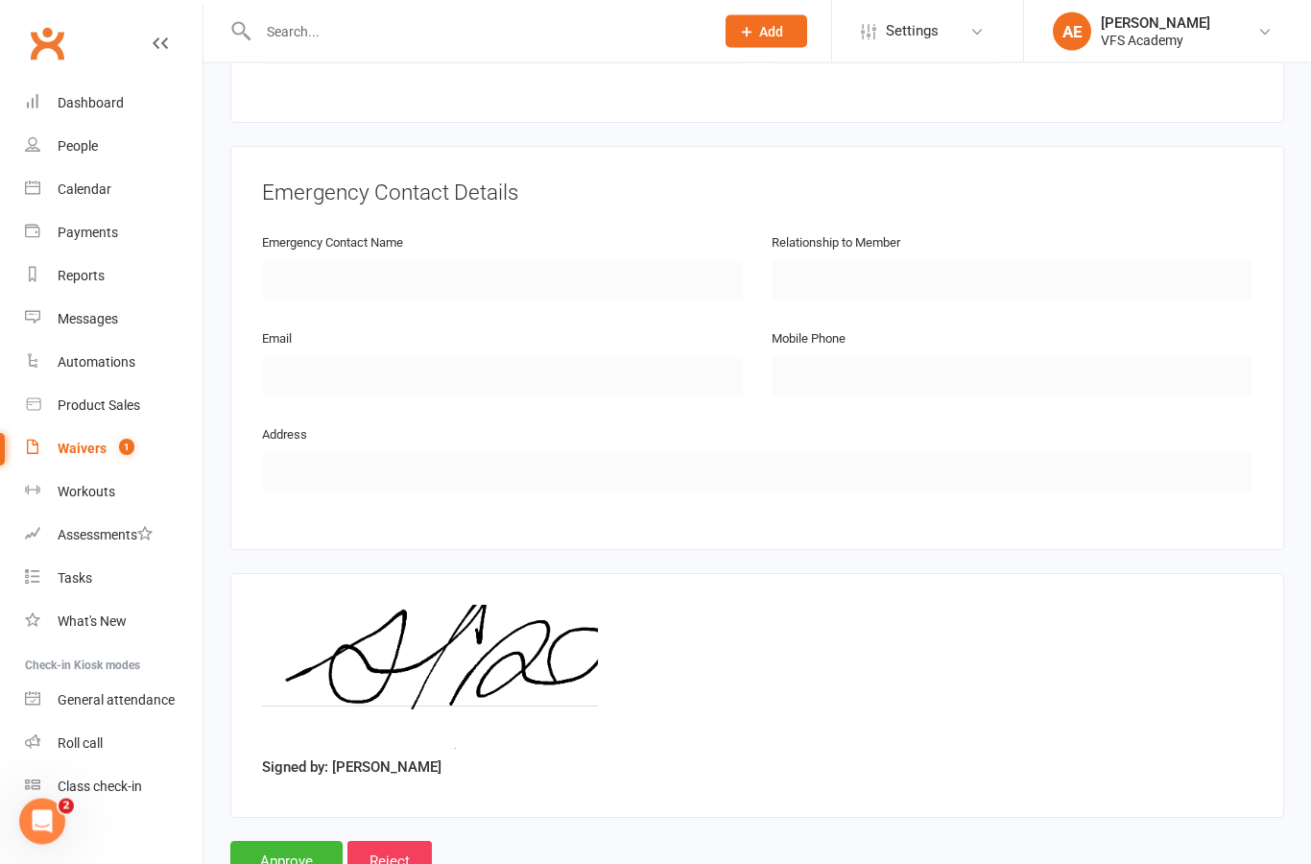
scroll to position [776, 0]
click at [298, 853] on input "Approve" at bounding box center [286, 861] width 112 height 40
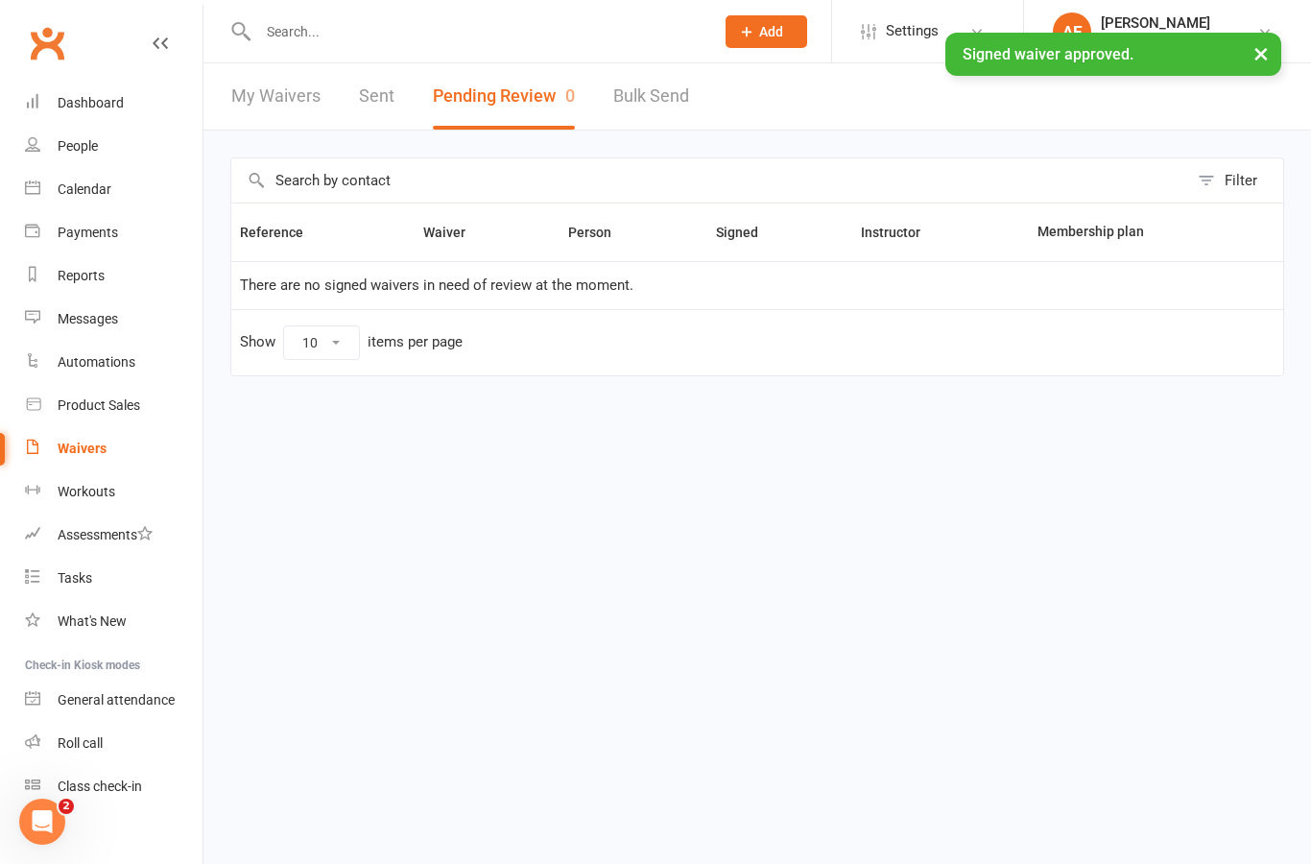
click at [106, 103] on div "Dashboard" at bounding box center [91, 102] width 66 height 15
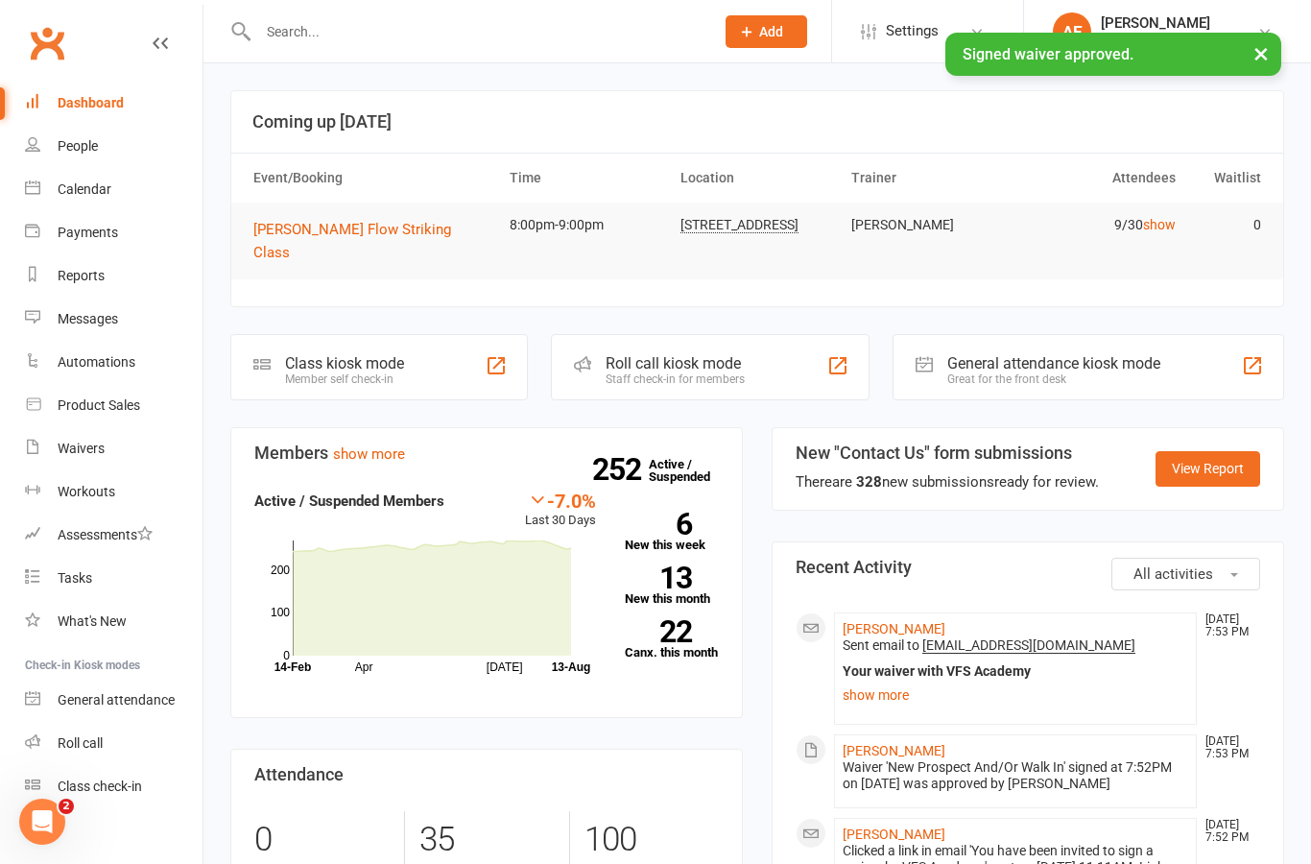
click at [418, 335] on div "Class kiosk mode Member self check-in" at bounding box center [379, 367] width 298 height 66
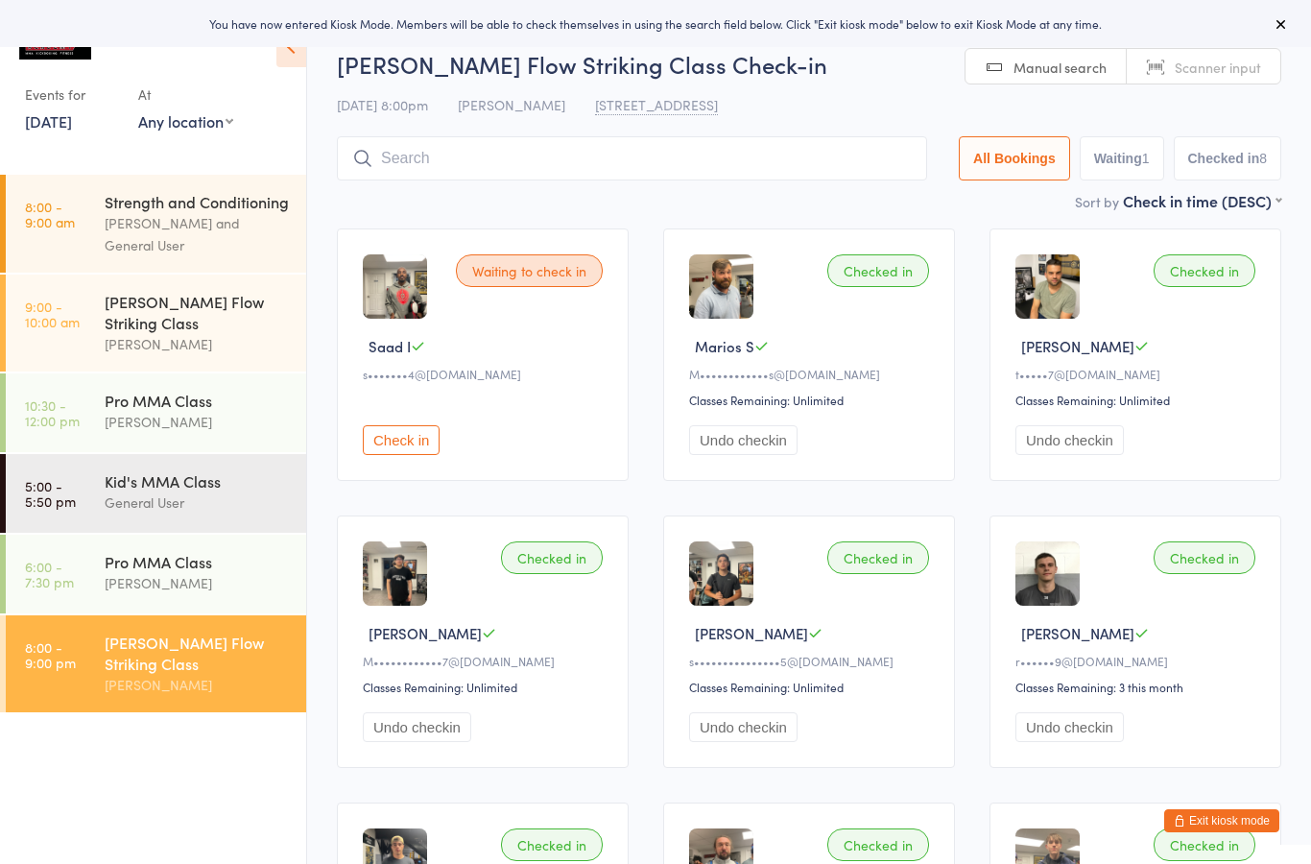
click at [415, 455] on button "Check in" at bounding box center [401, 440] width 77 height 30
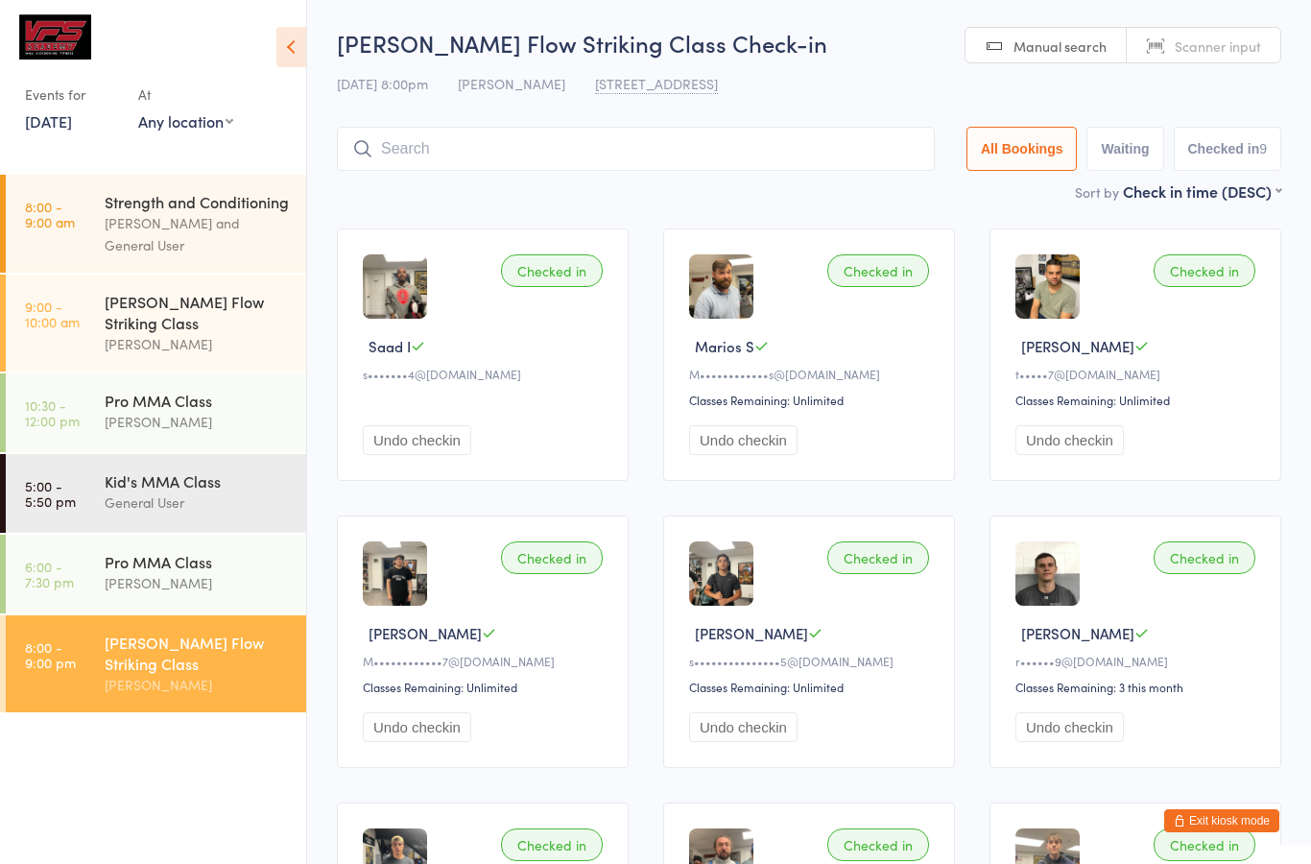
click at [1218, 827] on button "Exit kiosk mode" at bounding box center [1221, 820] width 115 height 23
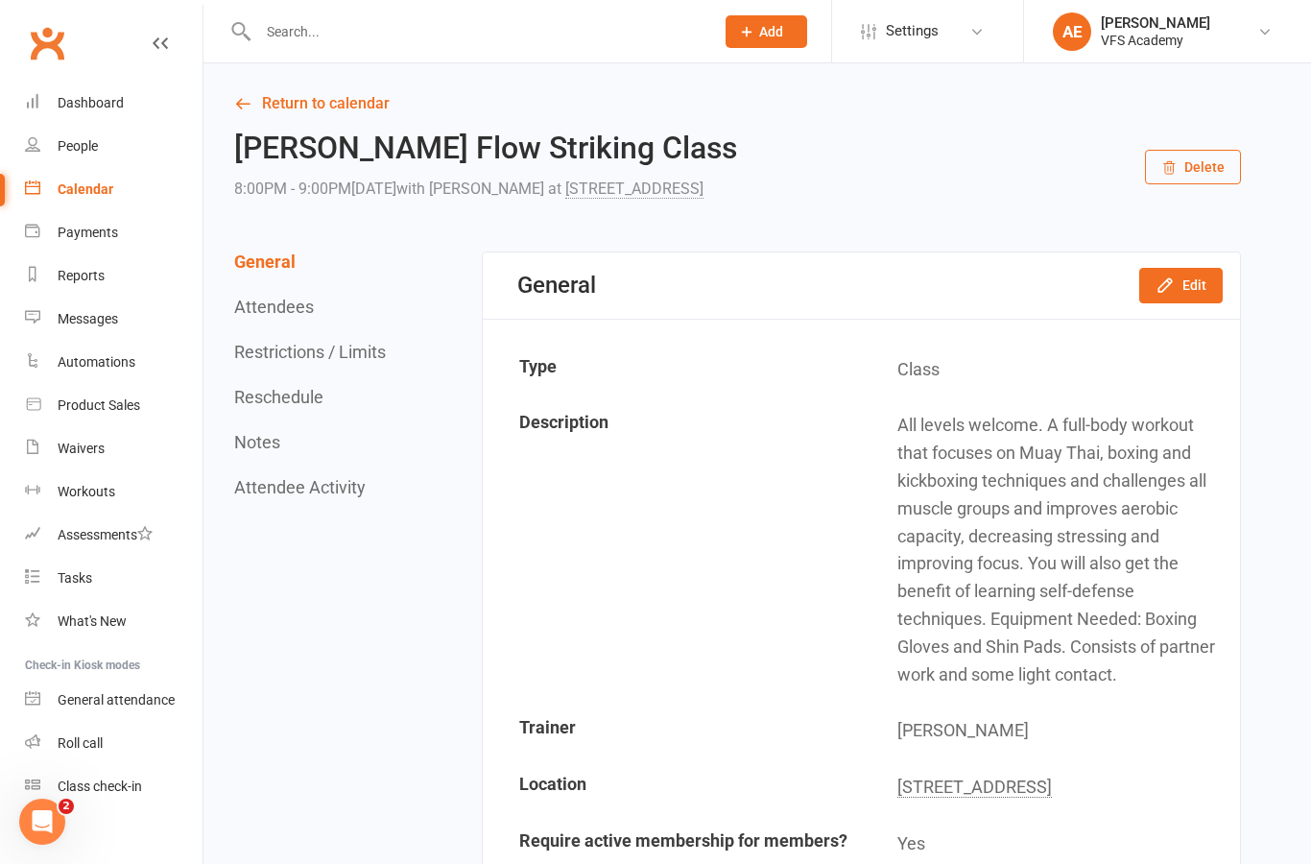
click at [532, 44] on input "text" at bounding box center [476, 31] width 448 height 27
type input "Iwa"
click at [340, 90] on div "Jakub Iwanski" at bounding box center [328, 85] width 107 height 28
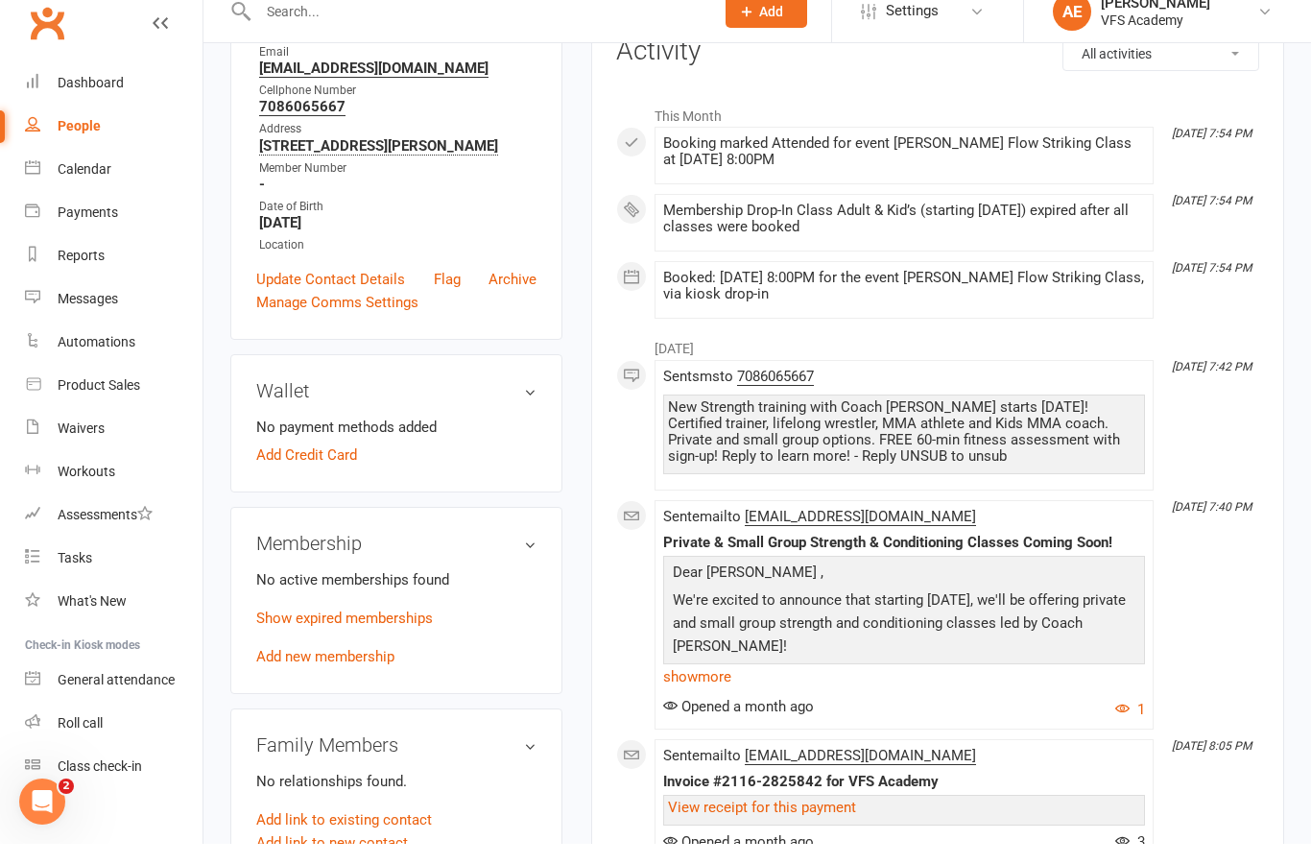
scroll to position [288, 0]
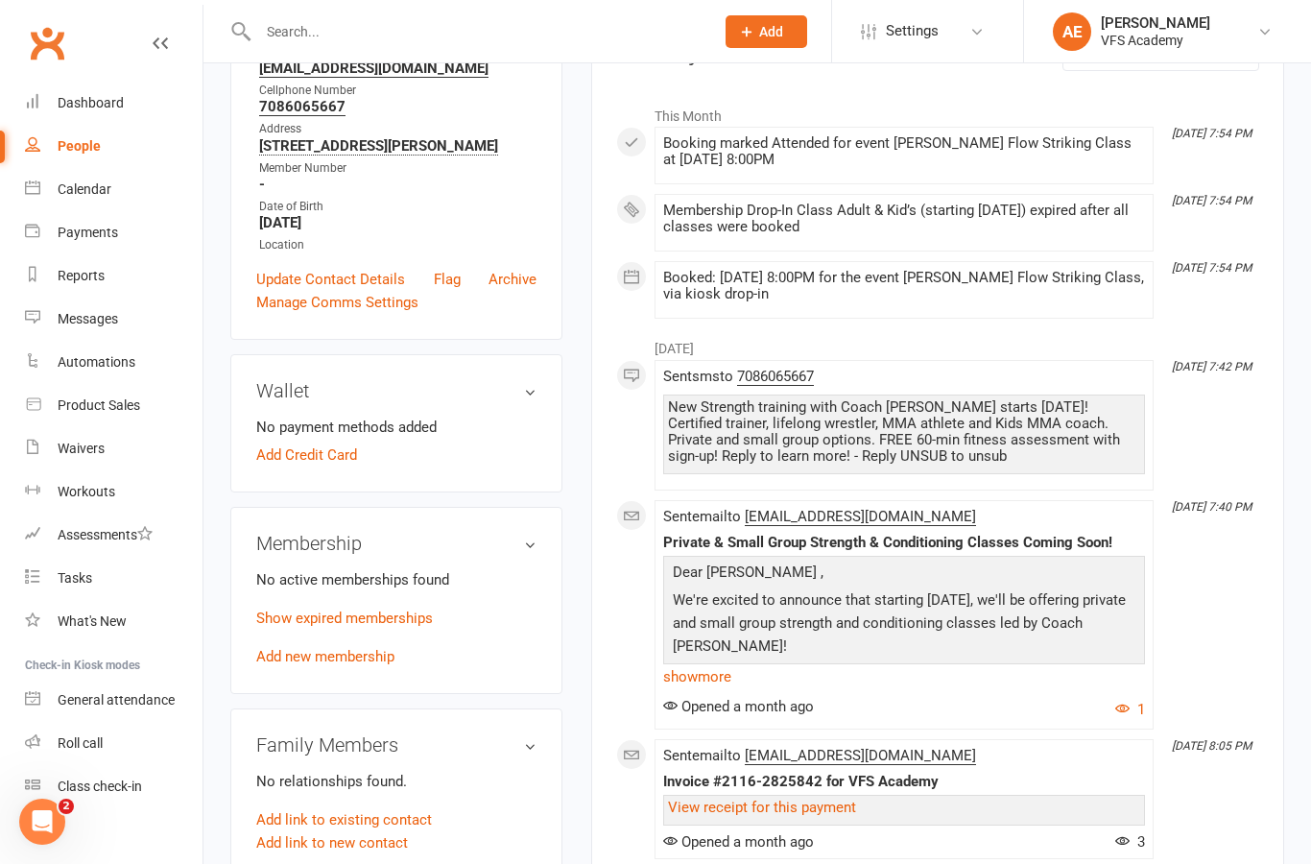
click at [281, 665] on link "Add new membership" at bounding box center [325, 656] width 138 height 17
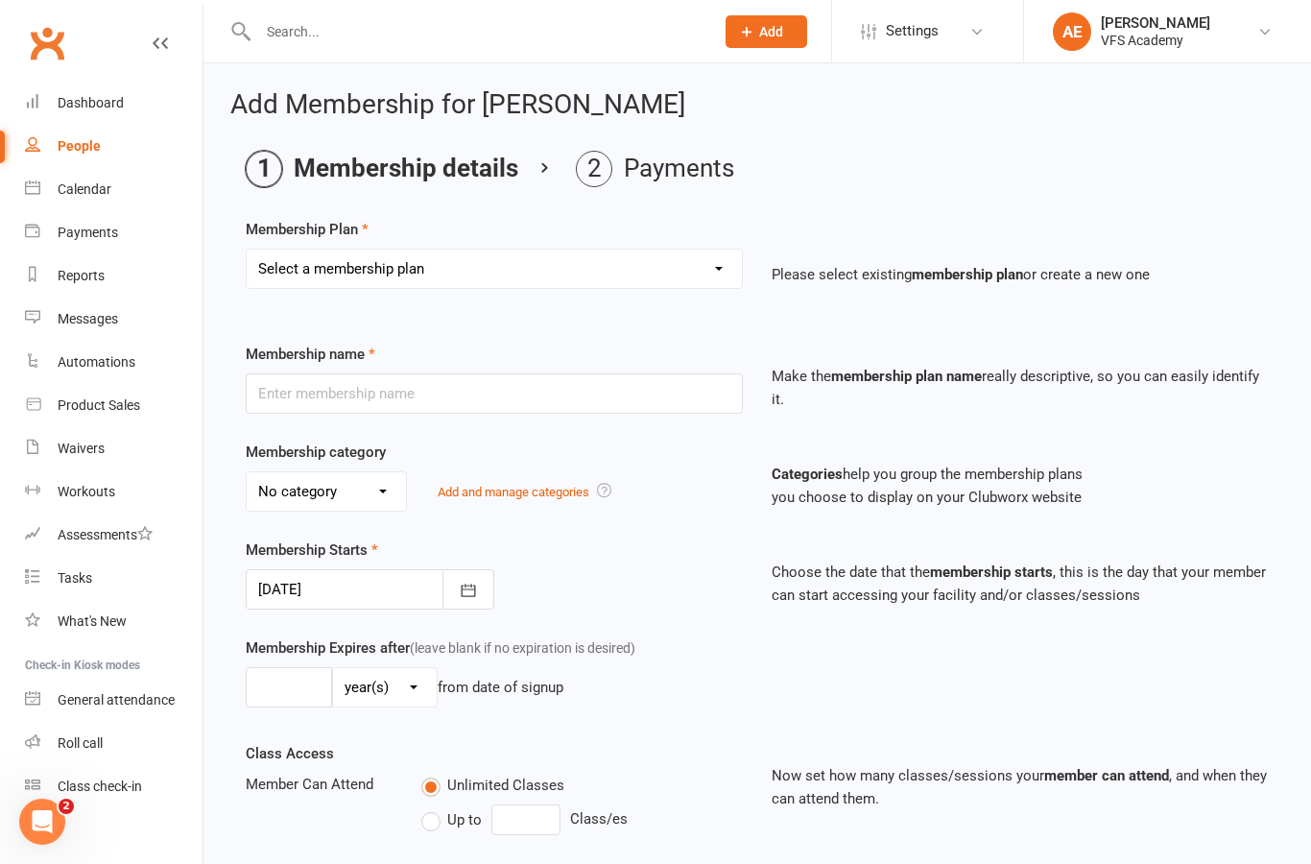
click at [658, 283] on select "Select a membership plan Create new Membership Plan Kid's Monthly Unlimited Kid…" at bounding box center [494, 269] width 495 height 38
select select "4"
type input "Adult Striking - 8 times per month"
select select "3"
type input "0"
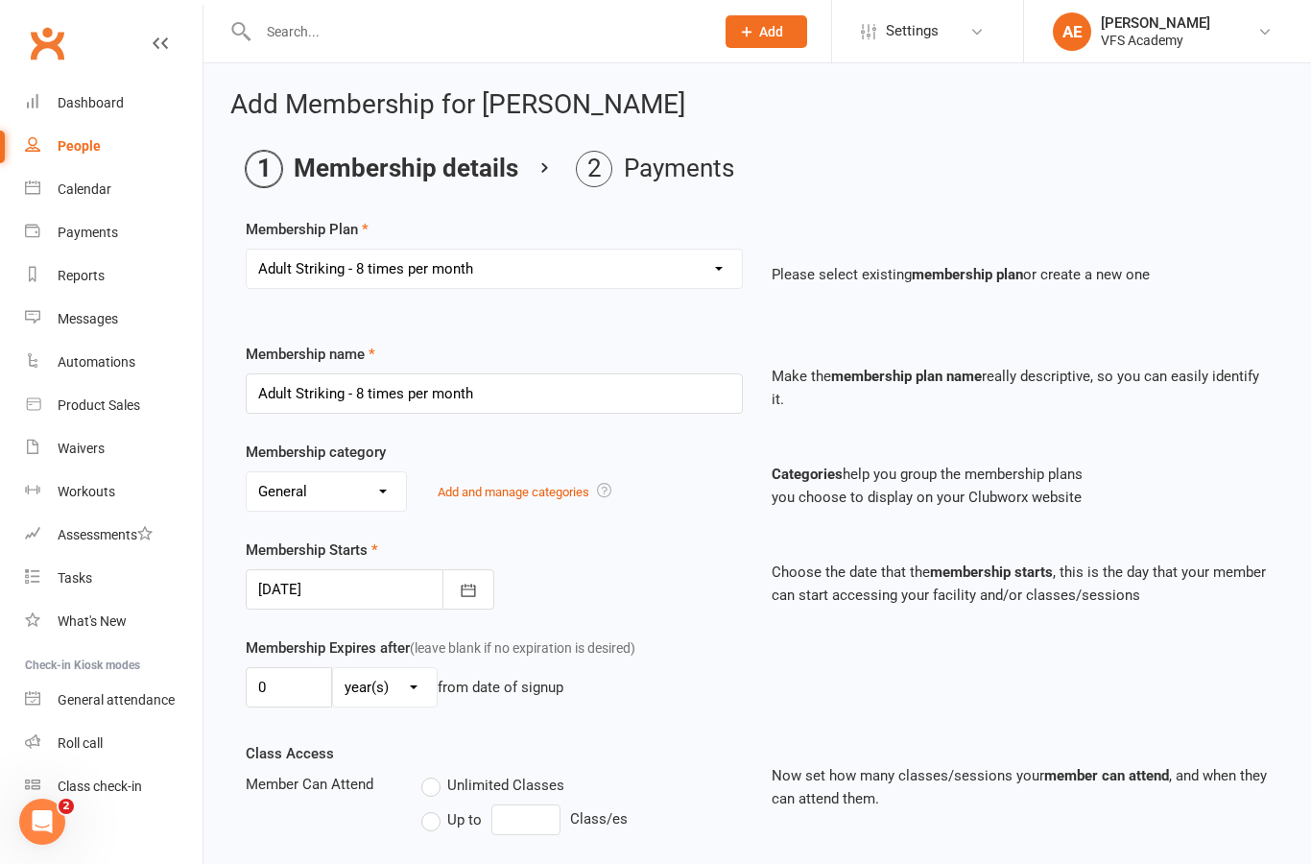
type input "8"
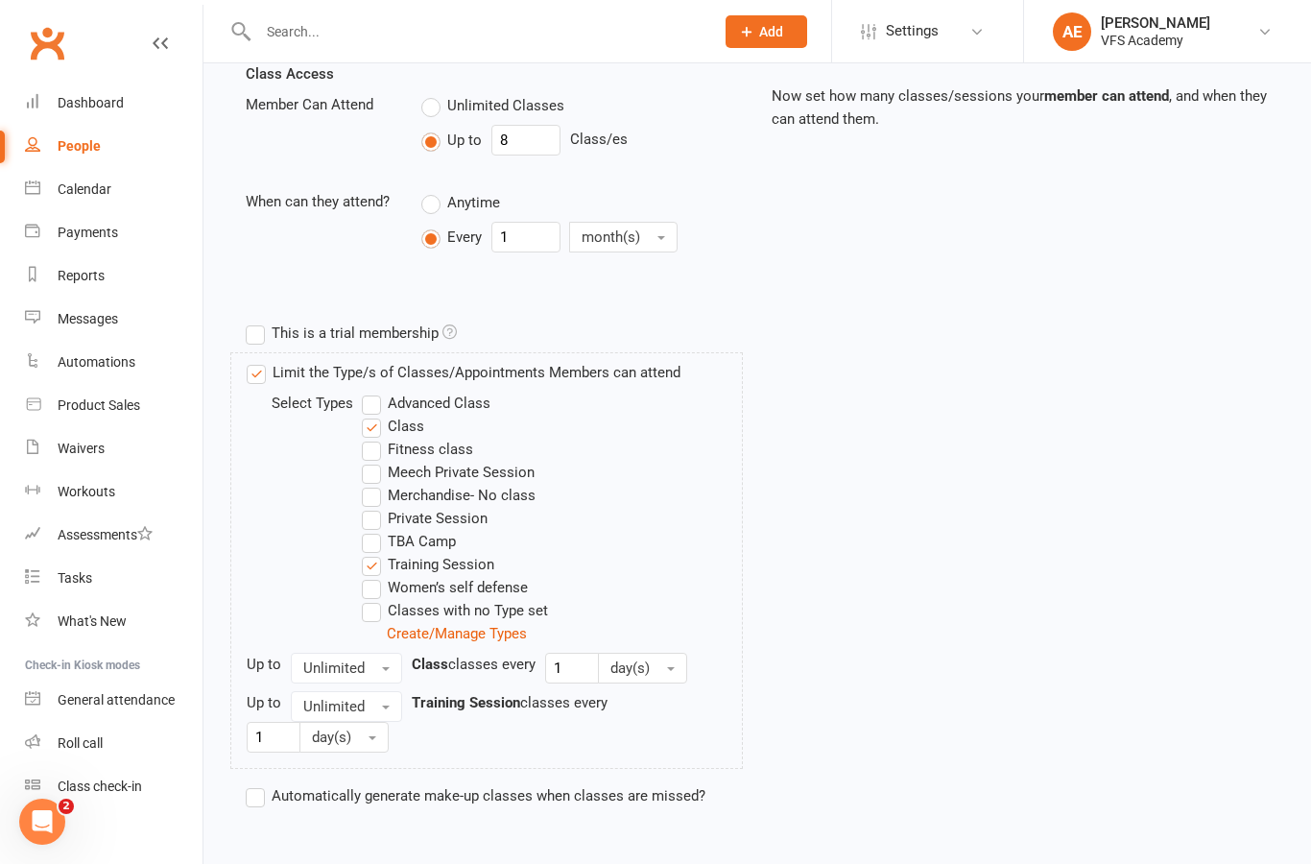
scroll to position [714, 0]
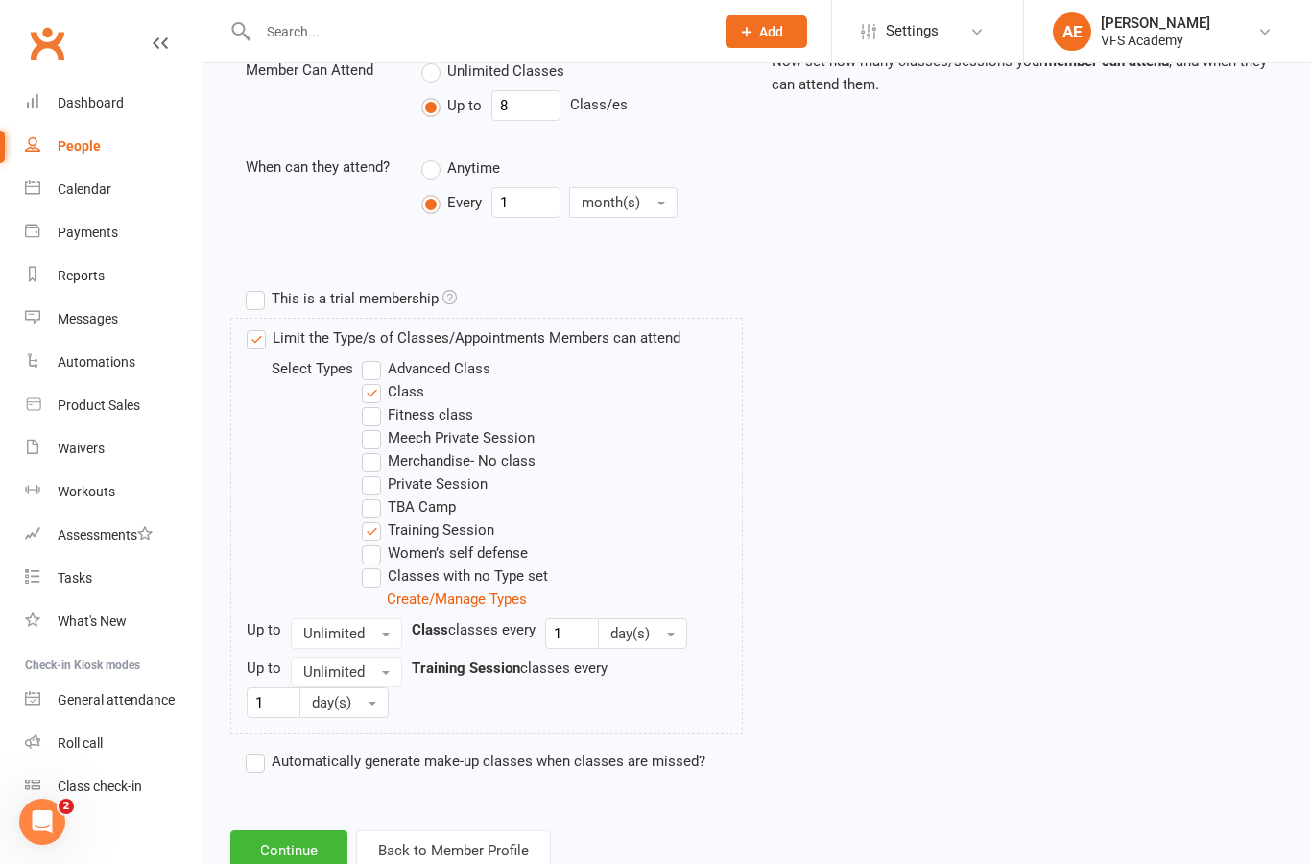
click at [296, 842] on button "Continue" at bounding box center [288, 850] width 117 height 40
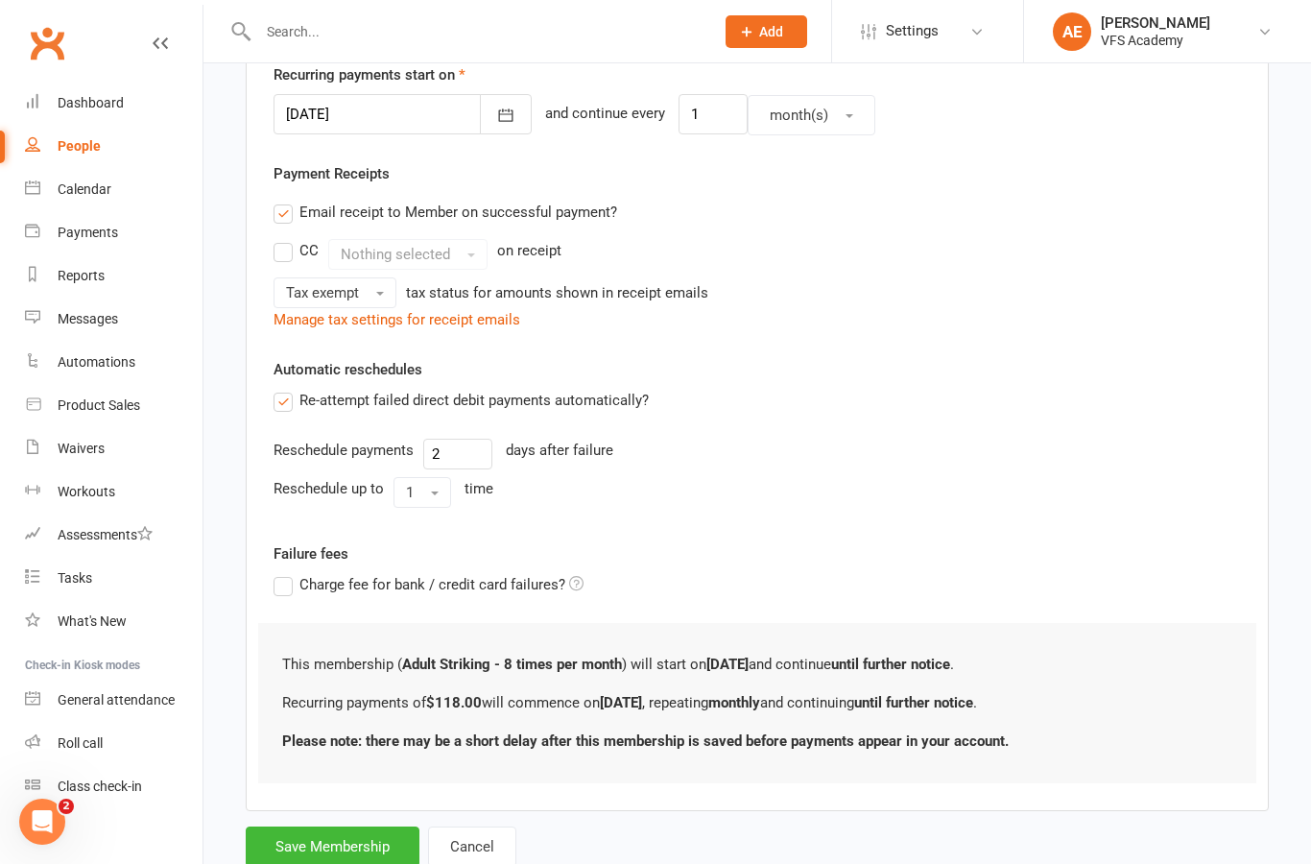
scroll to position [547, 0]
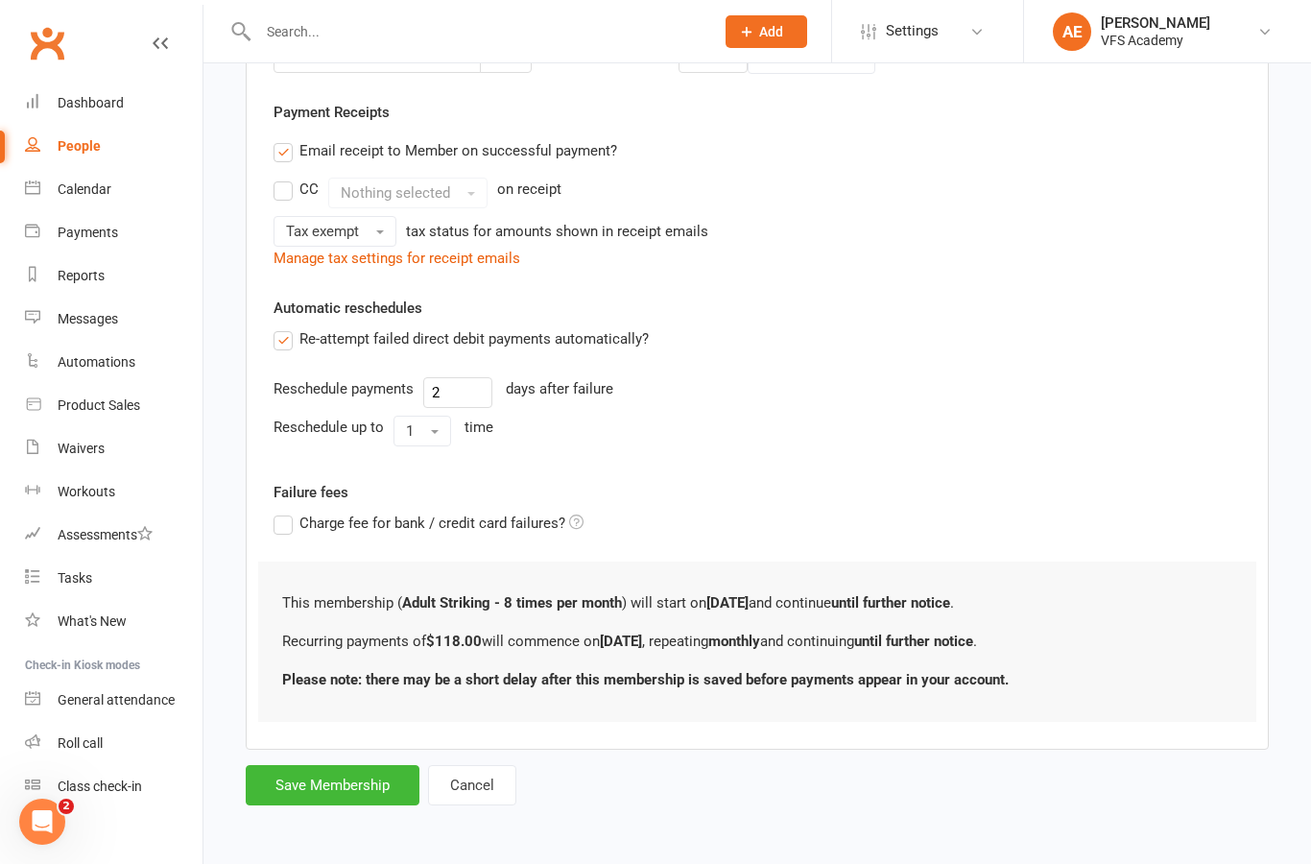
click at [358, 781] on button "Save Membership" at bounding box center [333, 785] width 174 height 40
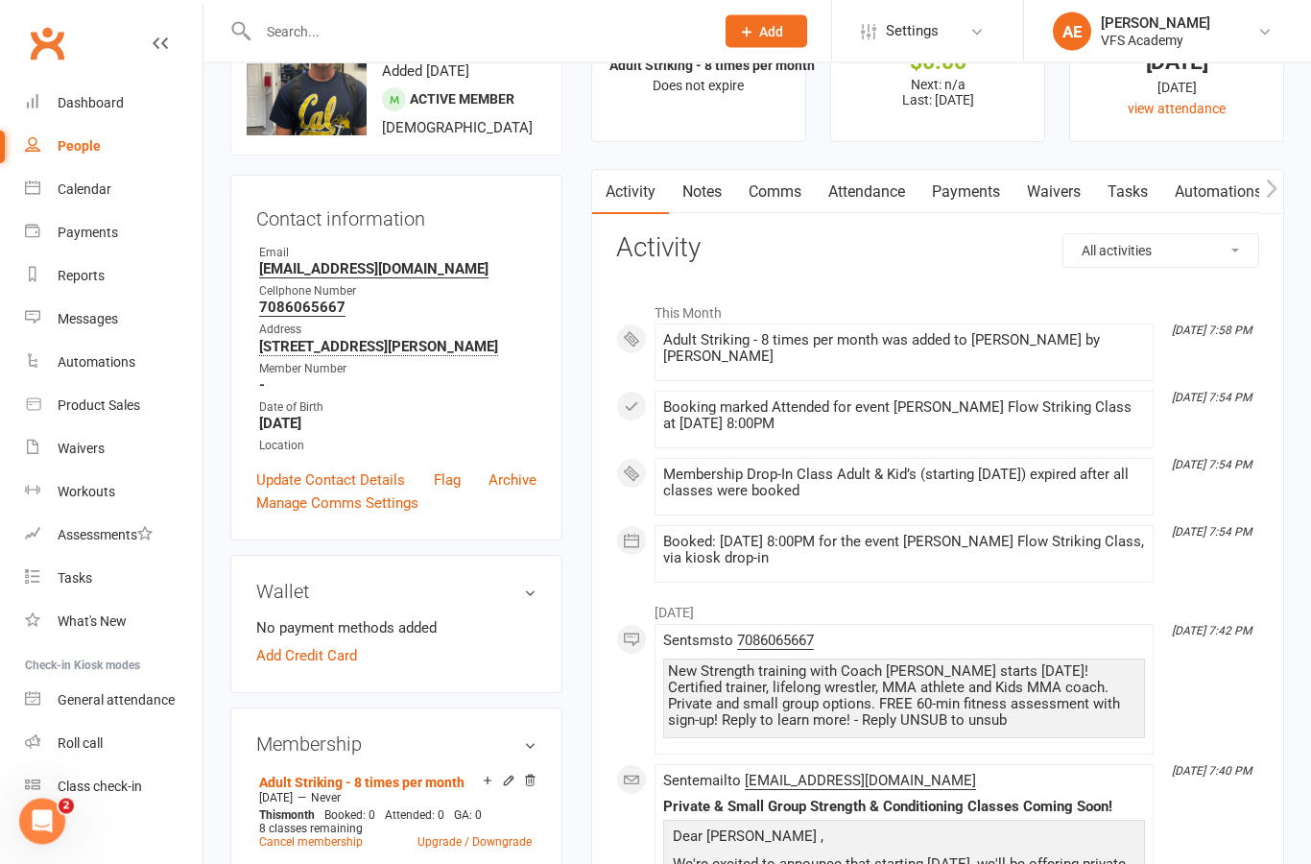
scroll to position [91, 0]
click at [997, 196] on link "Payments" at bounding box center [966, 192] width 95 height 44
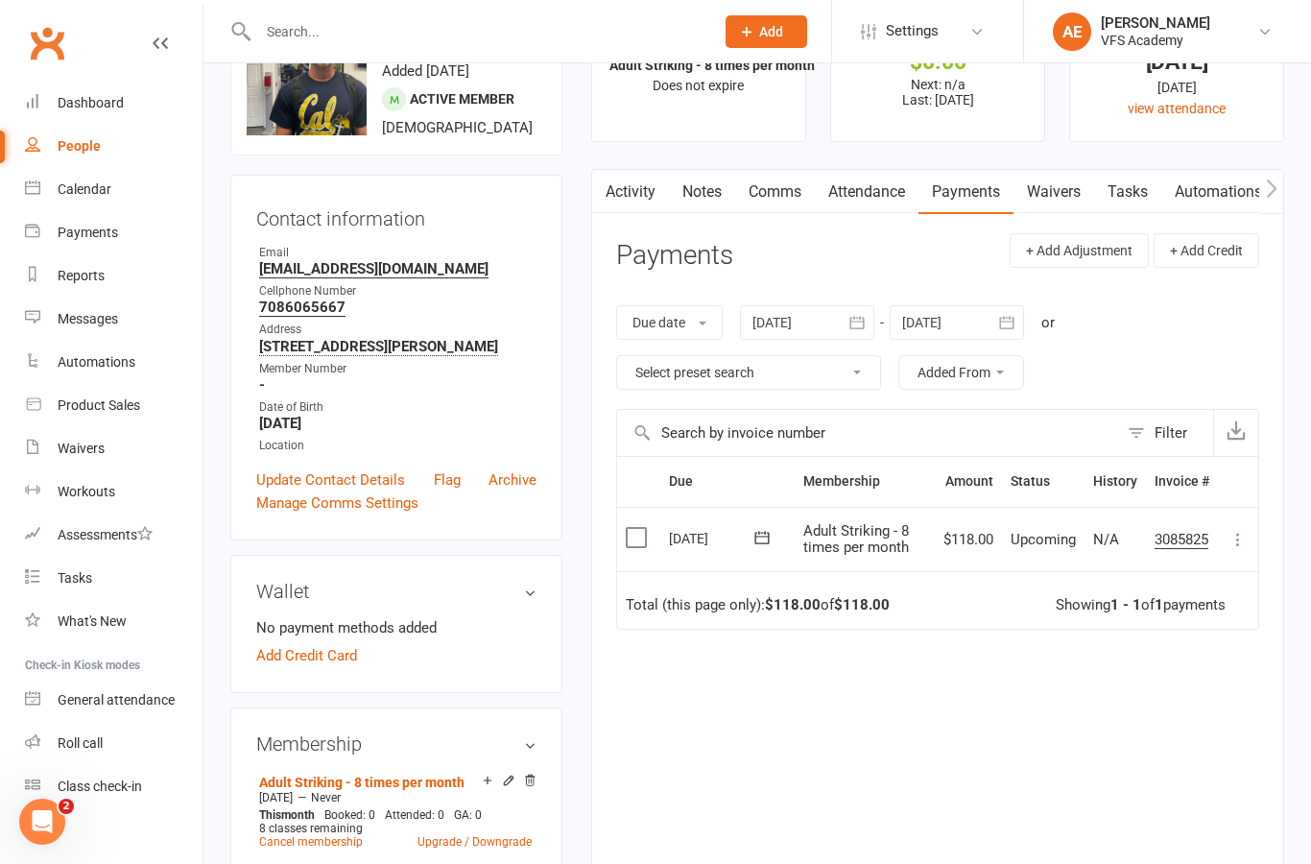
click at [1247, 530] on icon at bounding box center [1238, 539] width 19 height 19
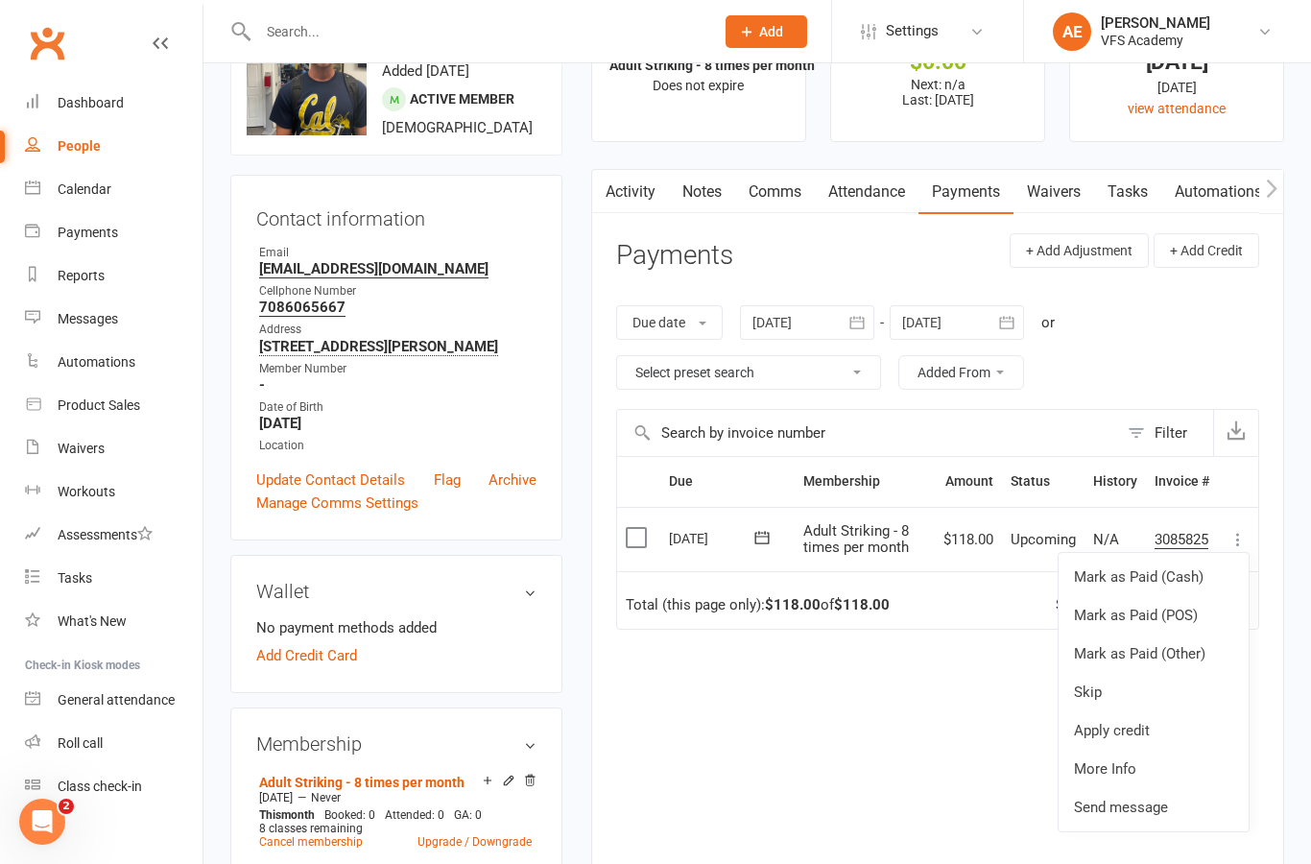
click at [1179, 649] on link "Mark as Paid (Other)" at bounding box center [1154, 653] width 190 height 38
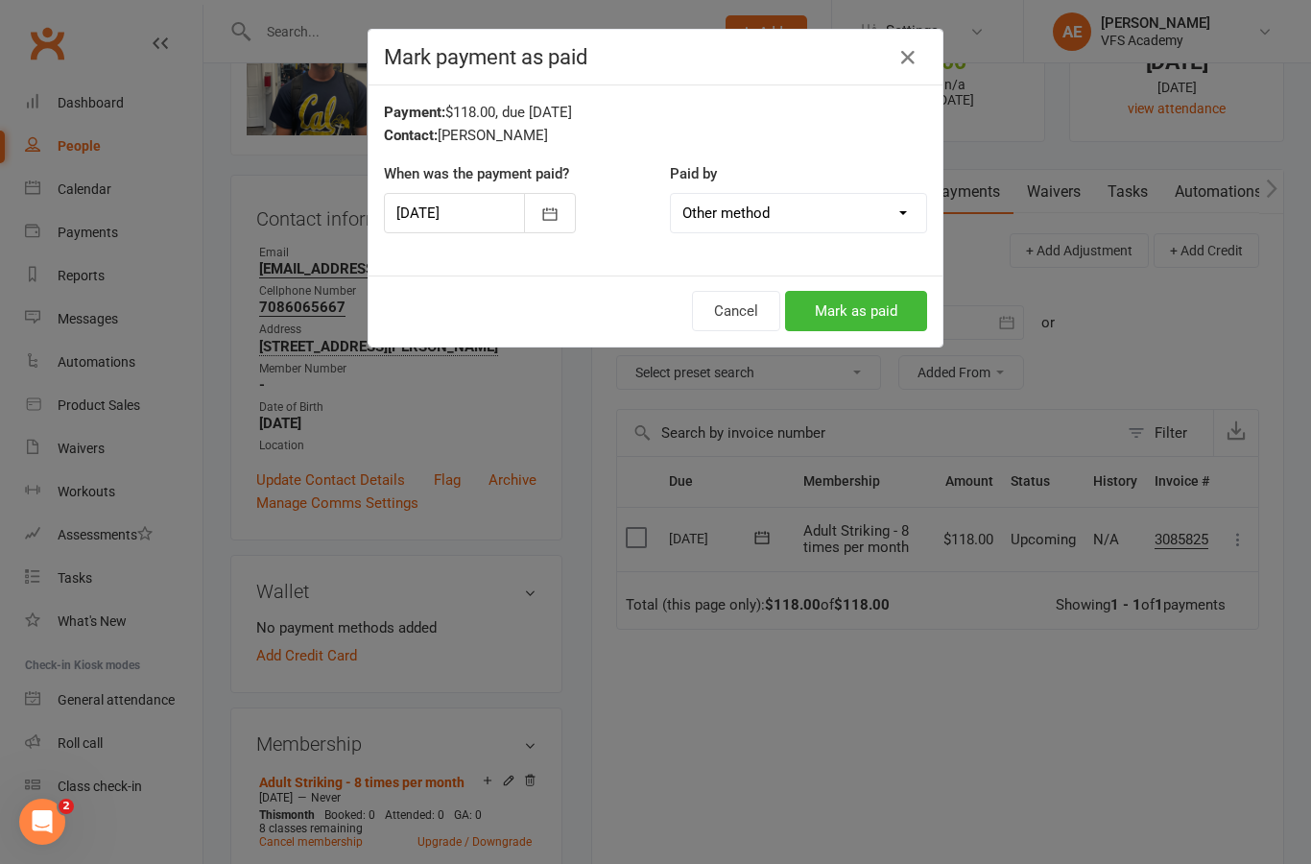
click at [728, 315] on button "Cancel" at bounding box center [736, 311] width 88 height 40
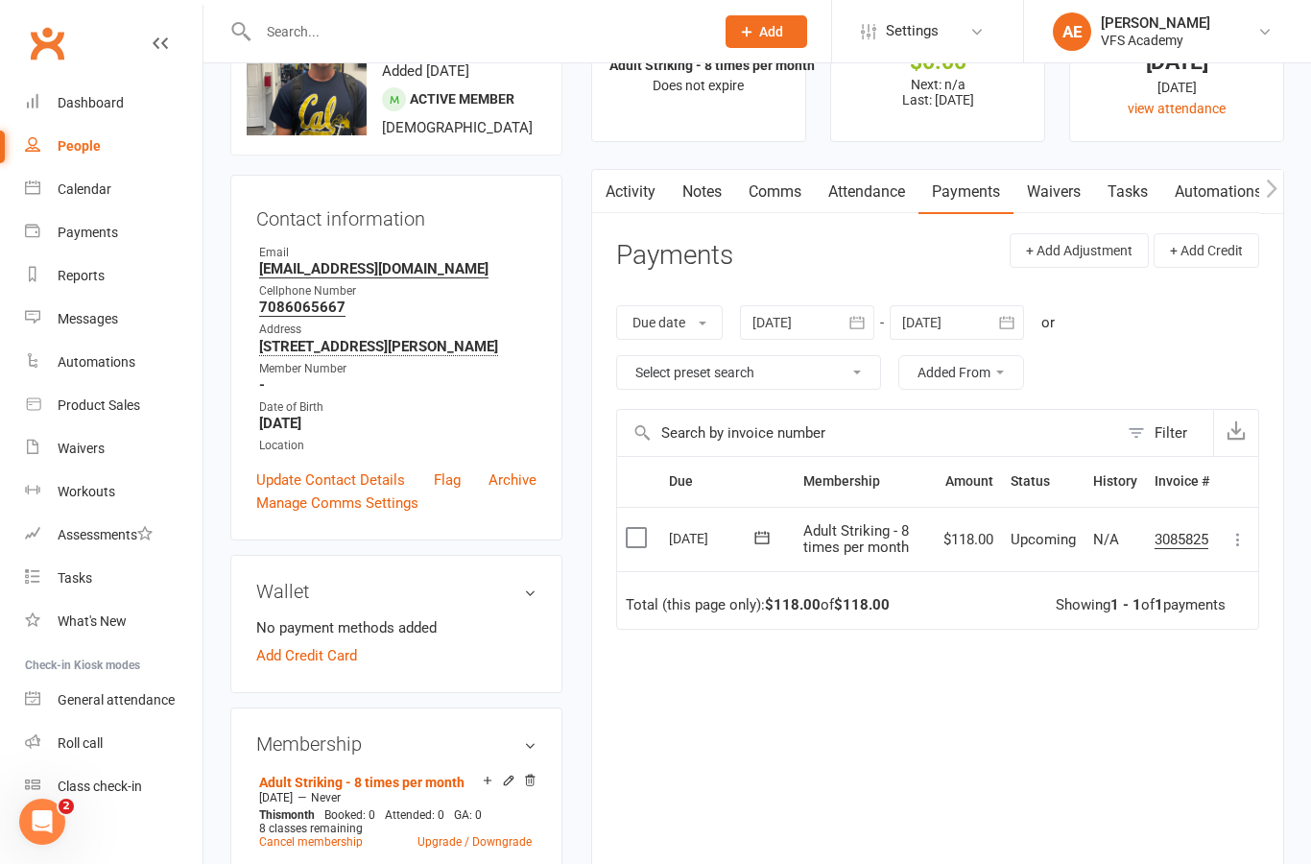
click at [1227, 542] on button at bounding box center [1238, 539] width 23 height 23
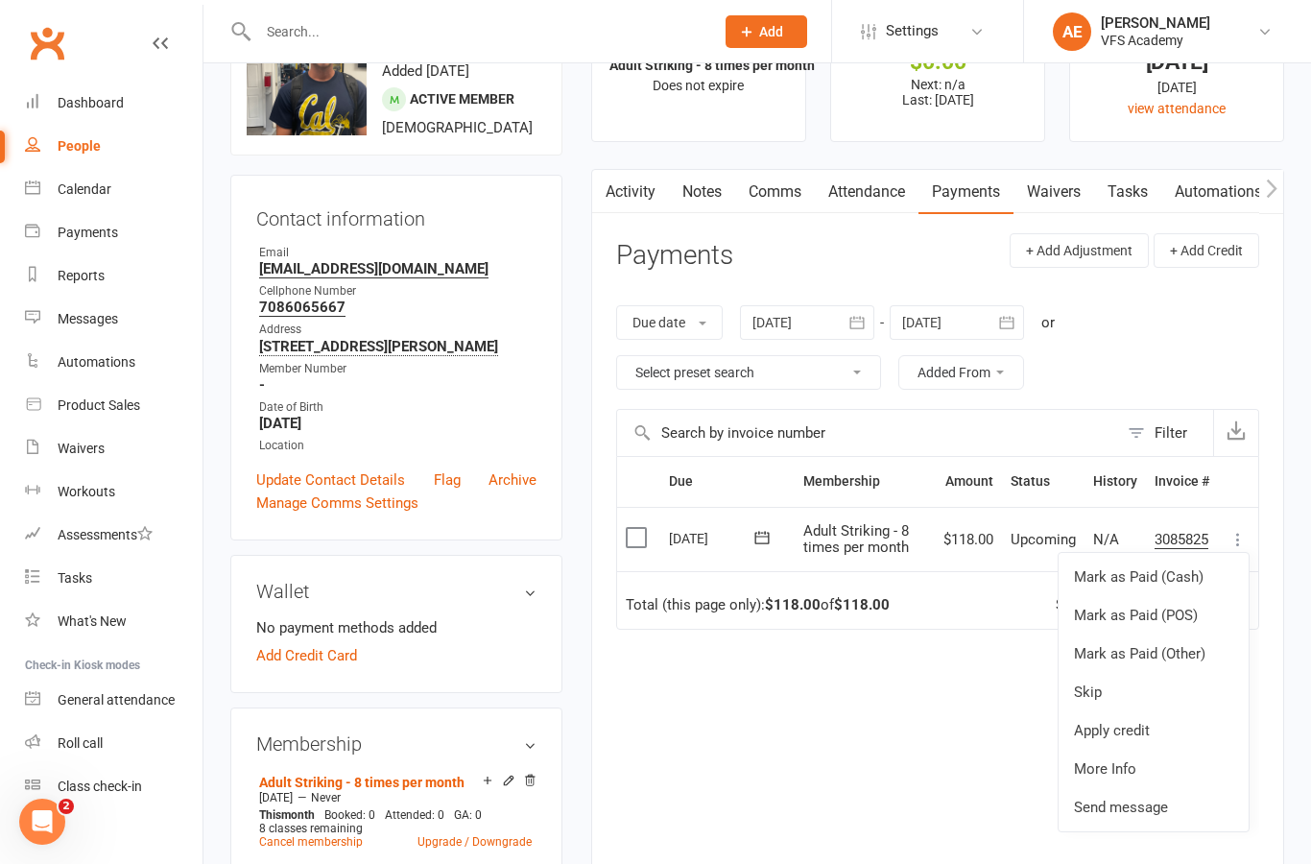
click at [1175, 572] on link "Mark as Paid (Cash)" at bounding box center [1154, 577] width 190 height 38
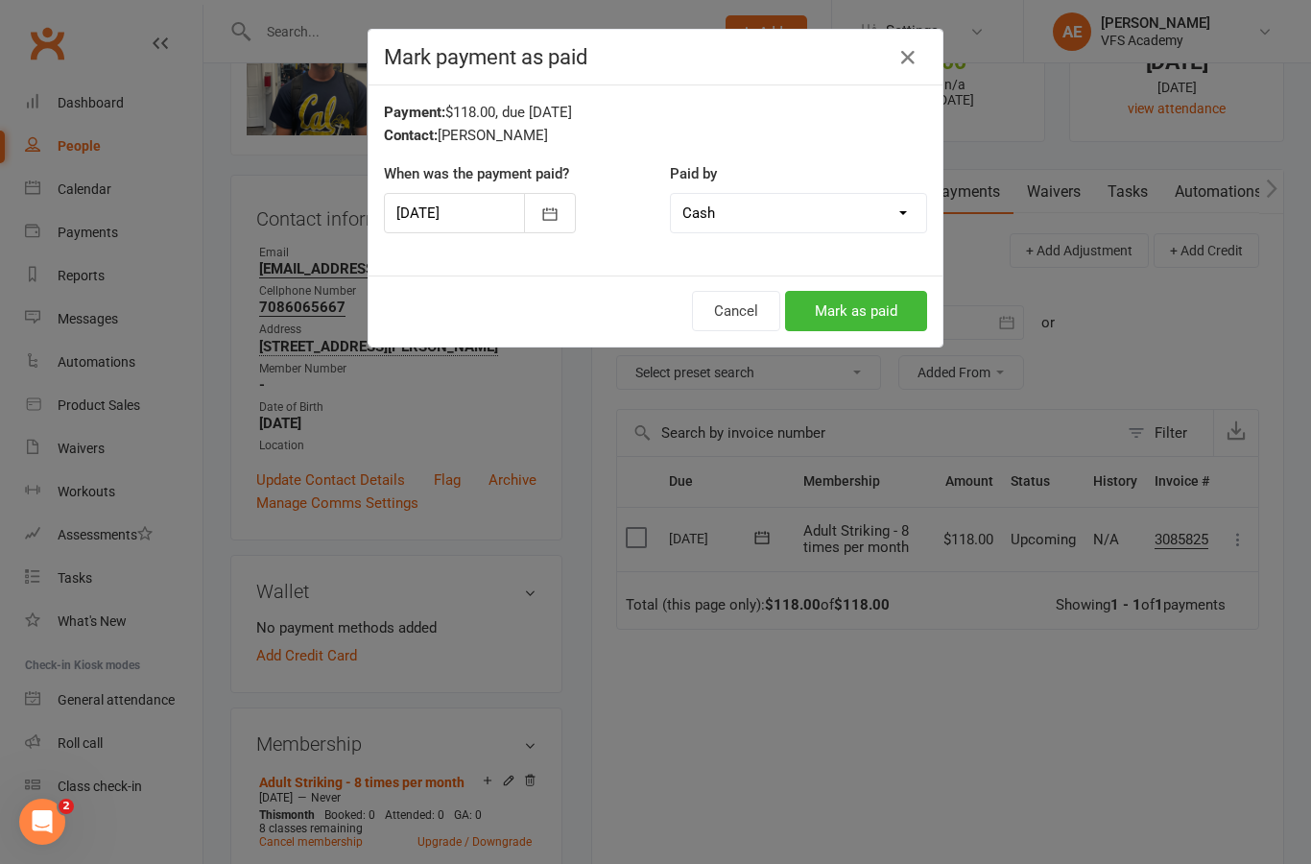
click at [882, 314] on button "Mark as paid" at bounding box center [856, 311] width 142 height 40
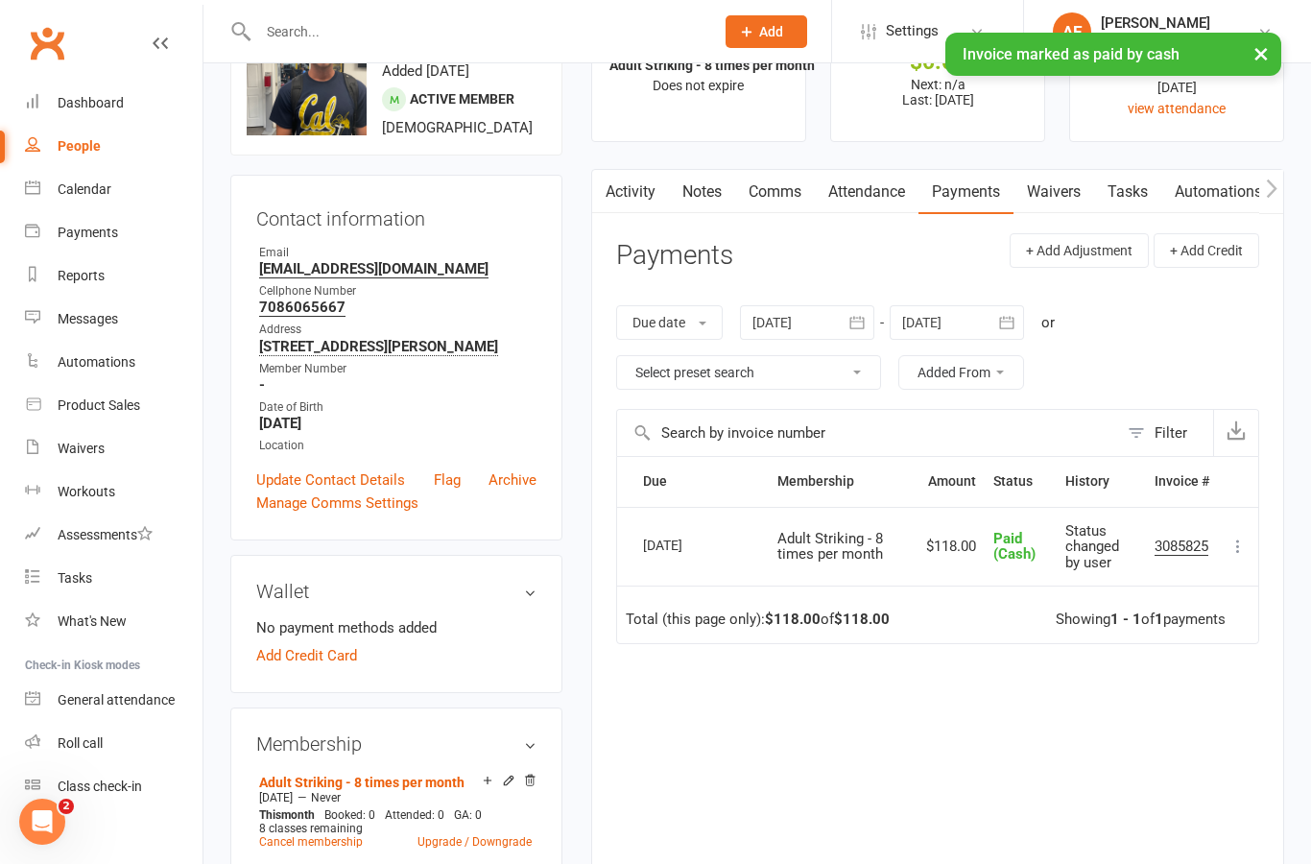
click at [134, 104] on link "Dashboard" at bounding box center [114, 103] width 178 height 43
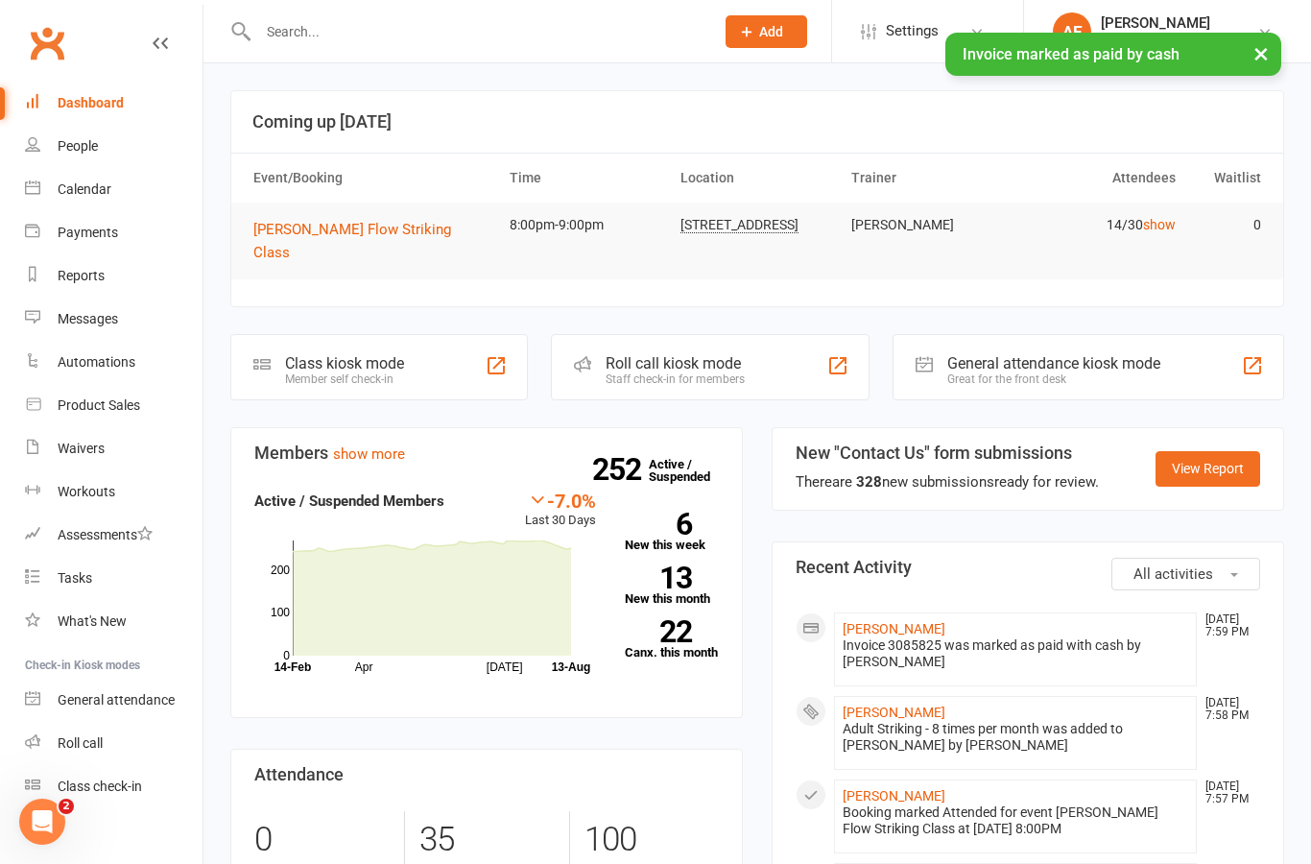
click at [451, 337] on div "Class kiosk mode Member self check-in" at bounding box center [379, 367] width 298 height 66
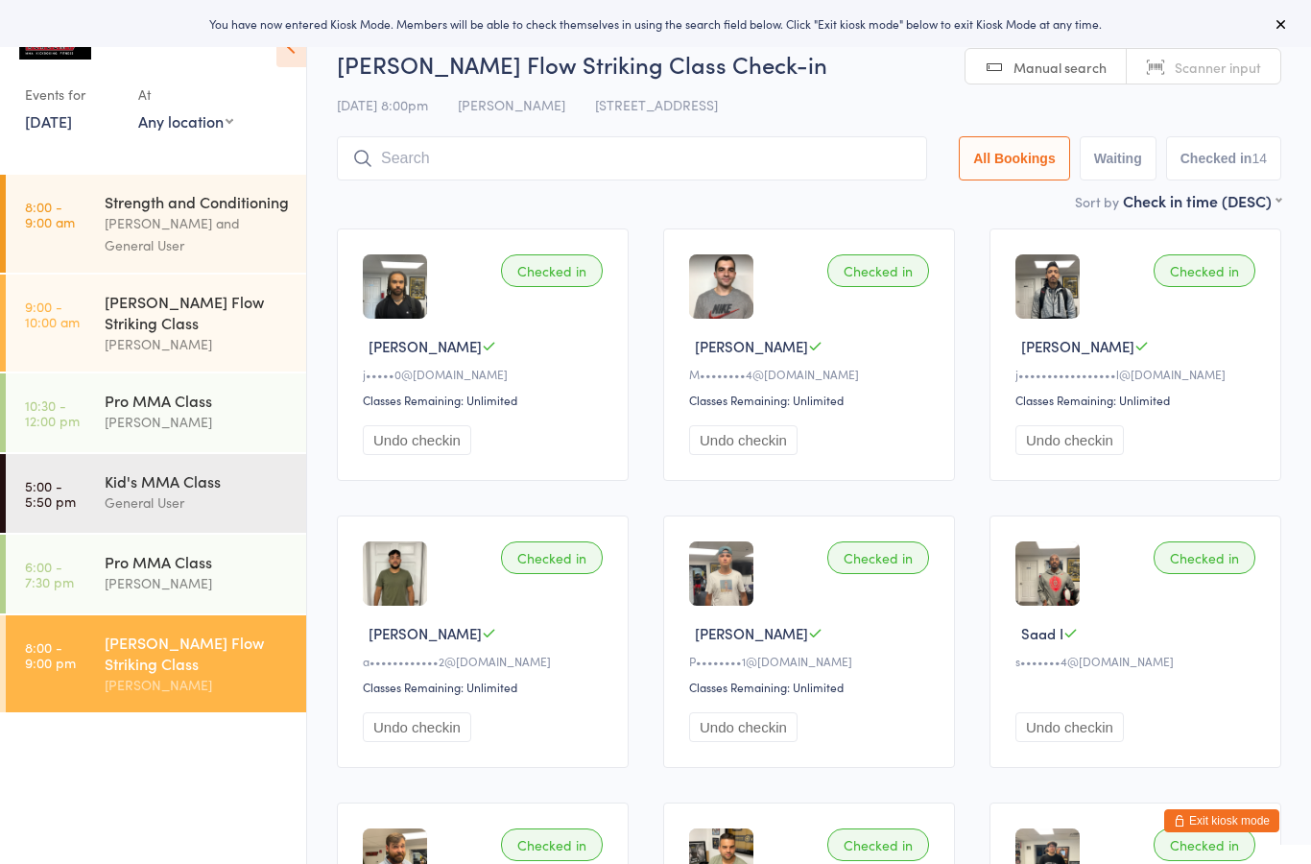
click at [815, 169] on input "search" at bounding box center [632, 158] width 590 height 44
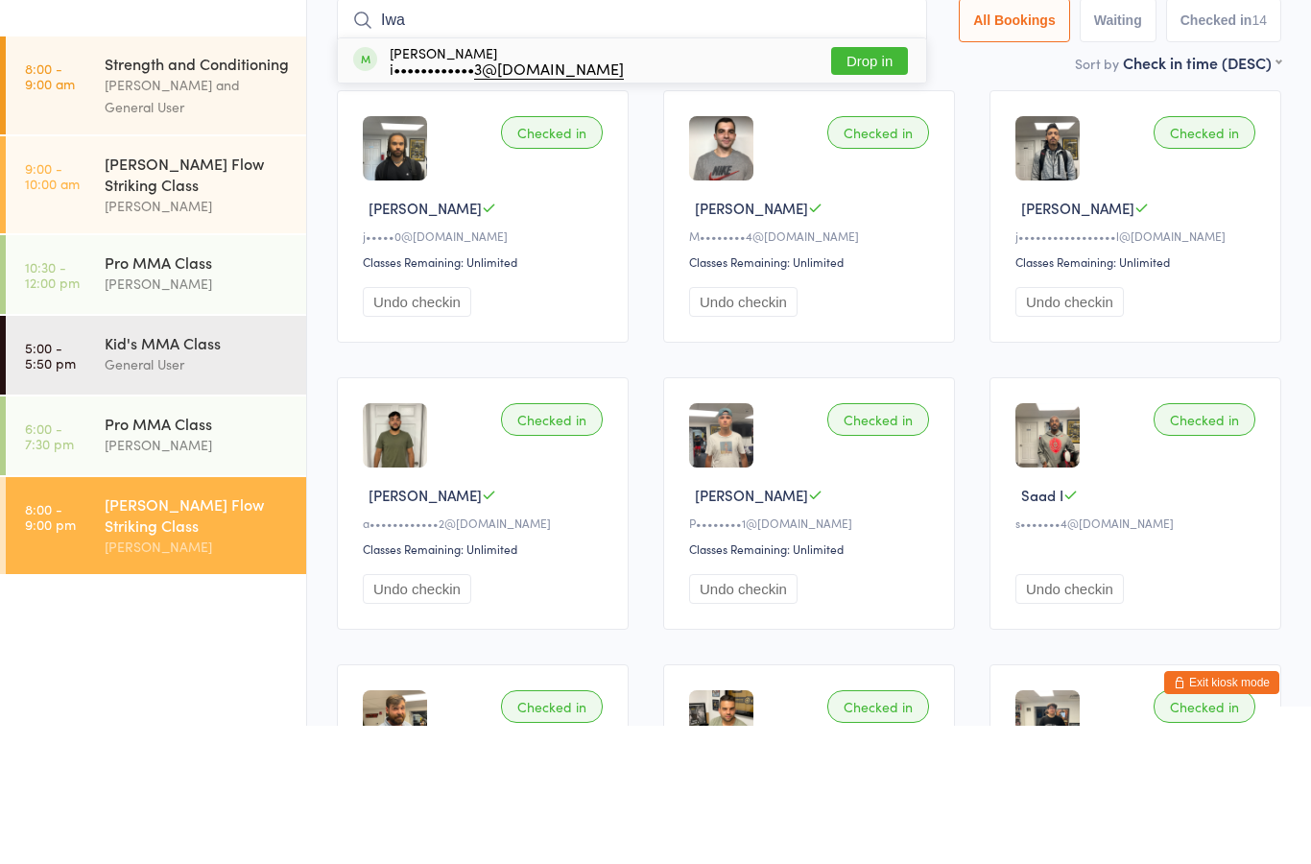
type input "Iwa"
click at [758, 177] on div "[PERSON_NAME] i•••••••••••• 3@[DOMAIN_NAME] Drop in" at bounding box center [632, 199] width 588 height 44
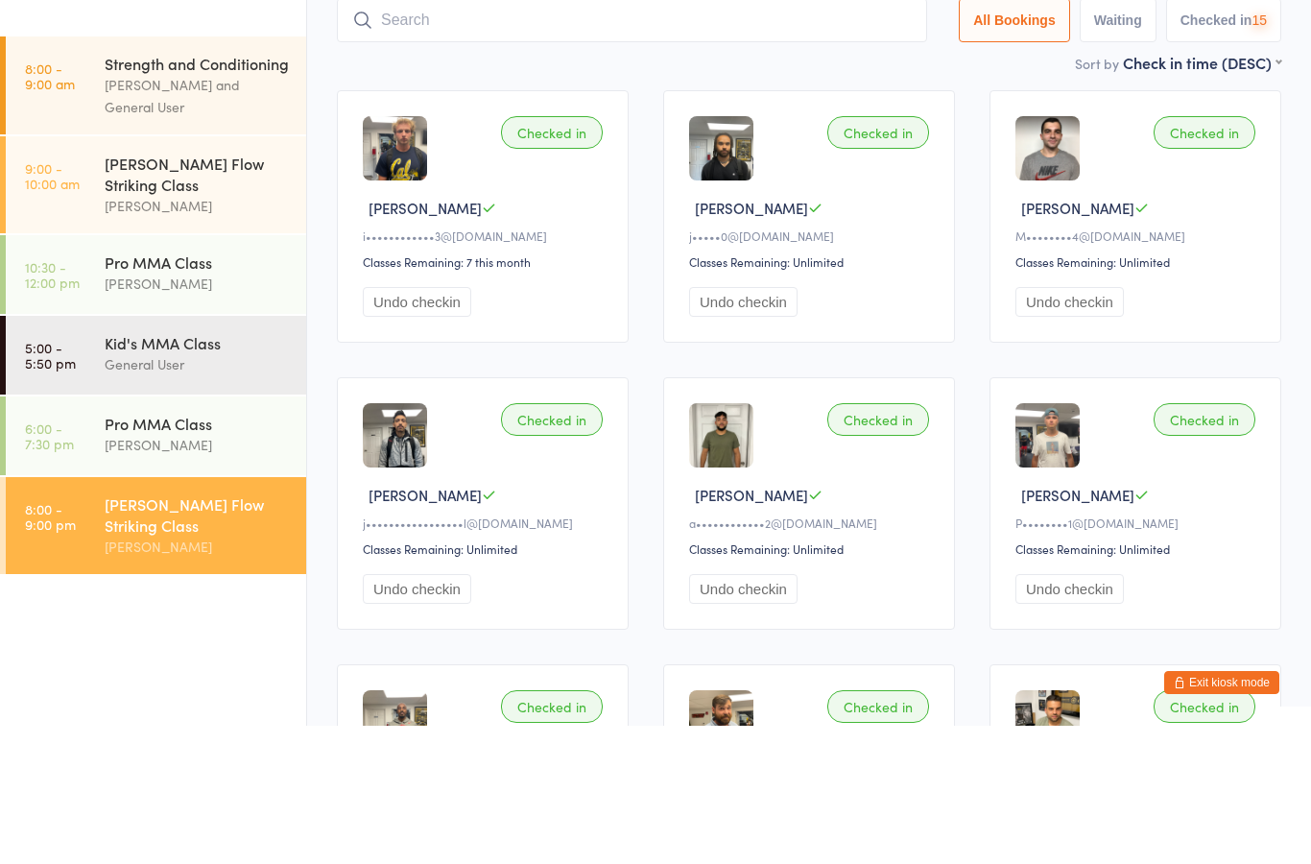
scroll to position [138, 0]
